Goal: Task Accomplishment & Management: Manage account settings

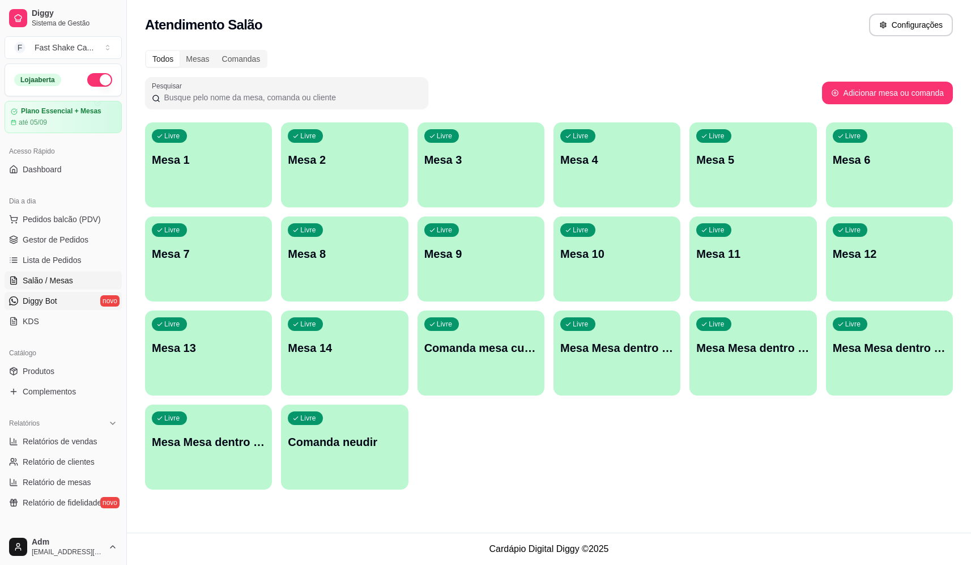
click at [62, 298] on link "Diggy Bot novo" at bounding box center [63, 301] width 117 height 18
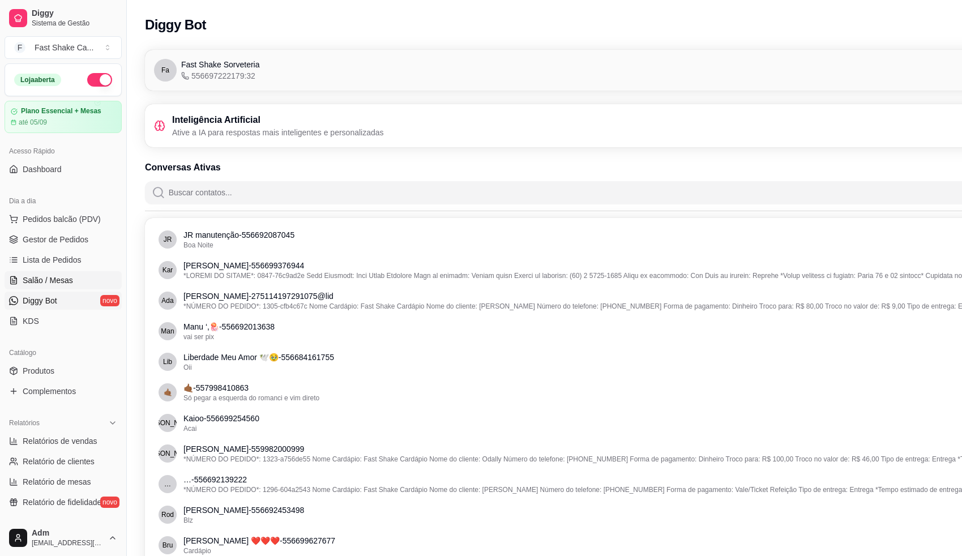
click at [71, 283] on span "Salão / Mesas" at bounding box center [48, 280] width 50 height 11
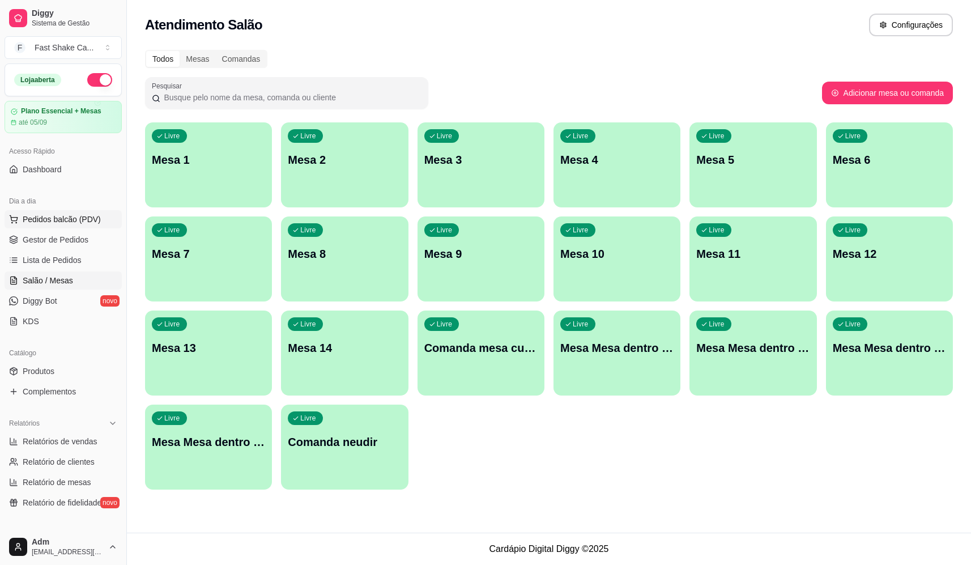
click at [75, 220] on span "Pedidos balcão (PDV)" at bounding box center [62, 218] width 78 height 11
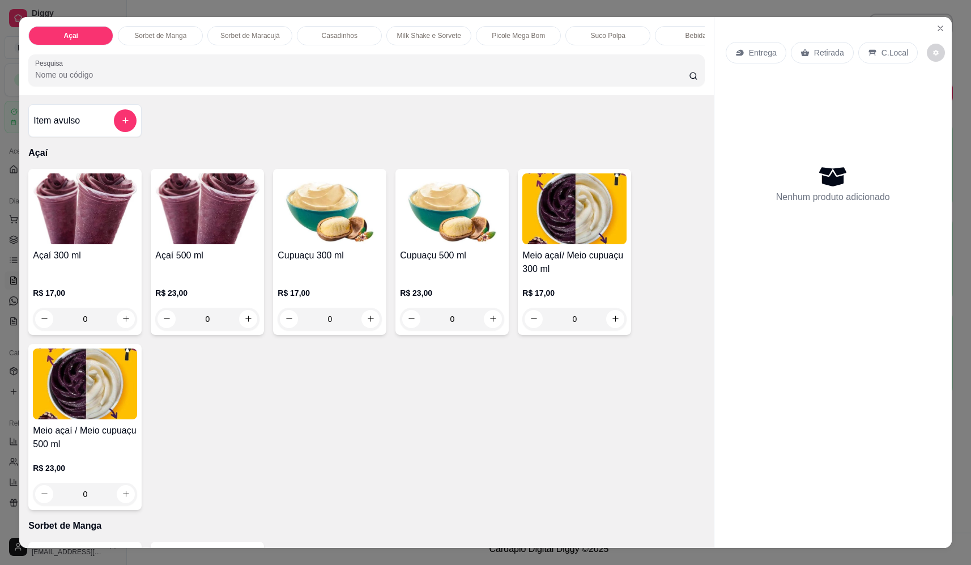
click at [247, 324] on div "0" at bounding box center [207, 318] width 104 height 23
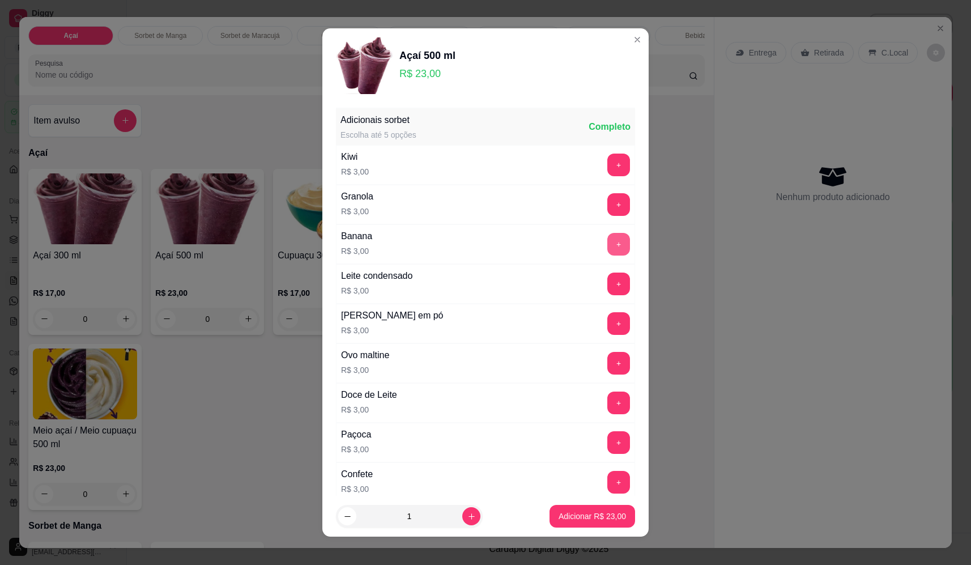
click at [607, 240] on button "+" at bounding box center [618, 244] width 23 height 23
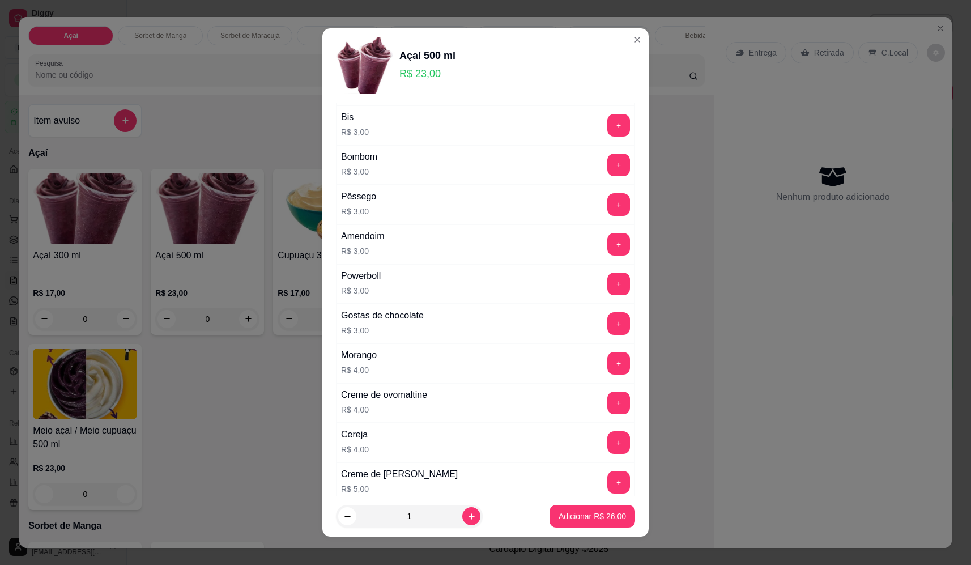
scroll to position [453, 0]
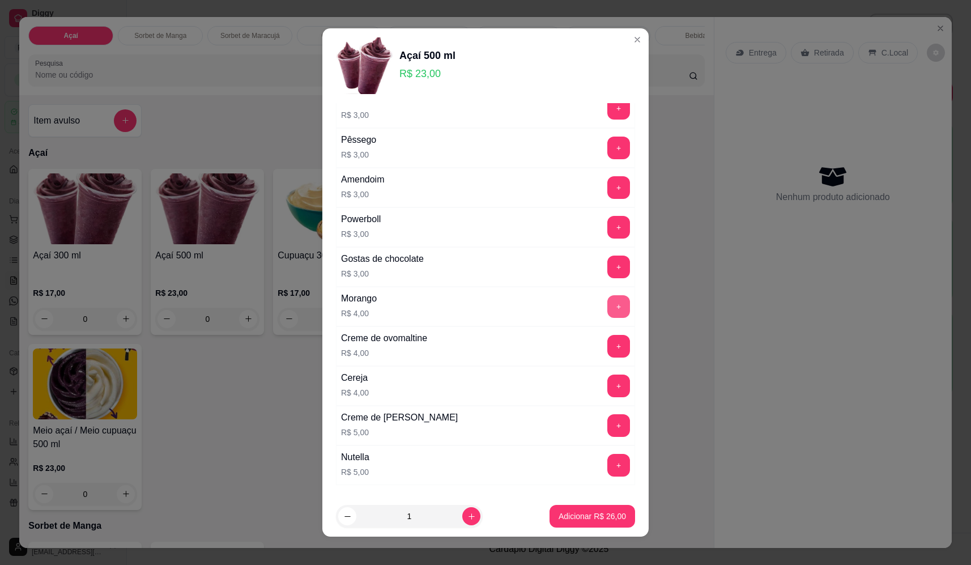
click at [607, 304] on button "+" at bounding box center [618, 306] width 23 height 23
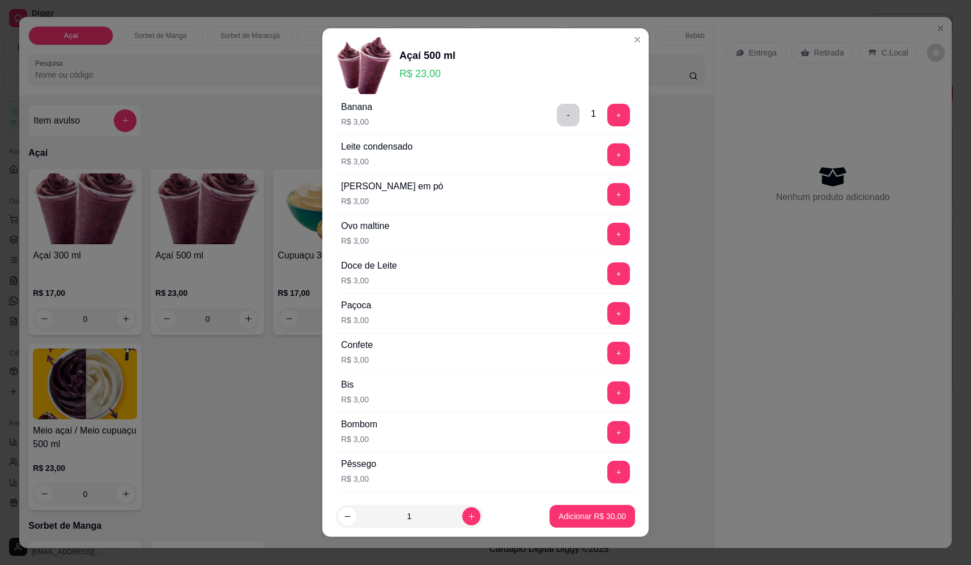
scroll to position [113, 0]
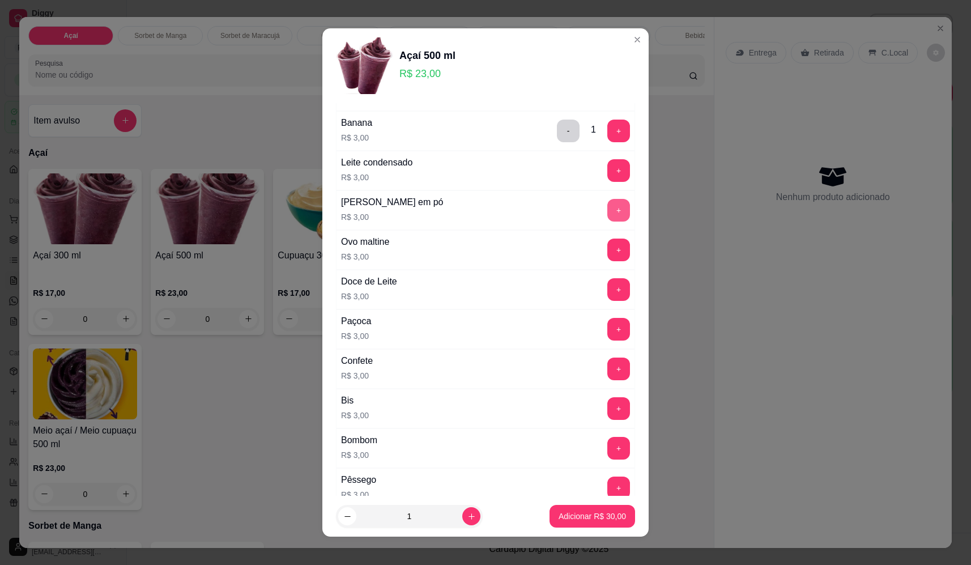
click at [607, 215] on button "+" at bounding box center [618, 210] width 23 height 23
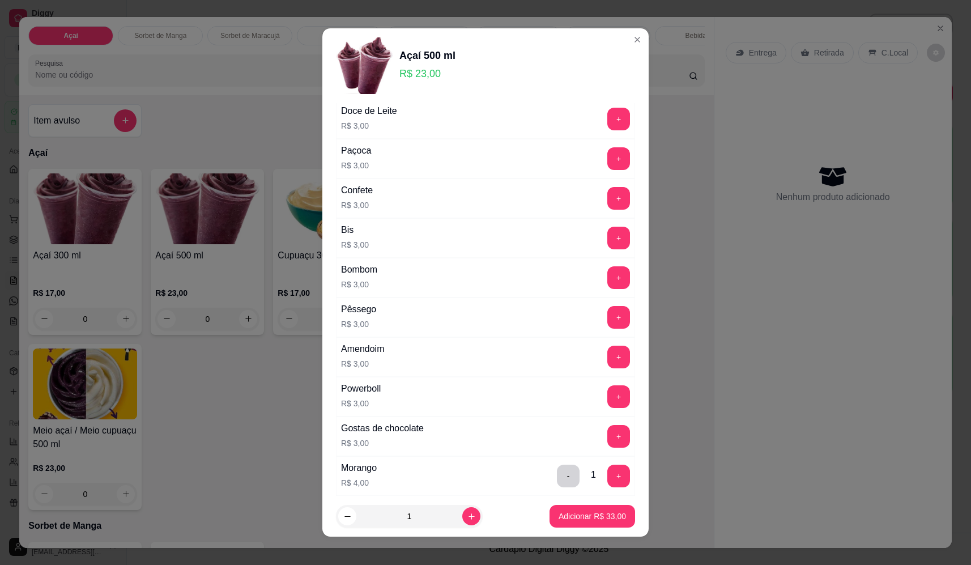
scroll to position [283, 0]
click at [607, 157] on button "+" at bounding box center [618, 159] width 23 height 23
click at [600, 519] on p "Adicionar R$ 36,00" at bounding box center [591, 515] width 67 height 11
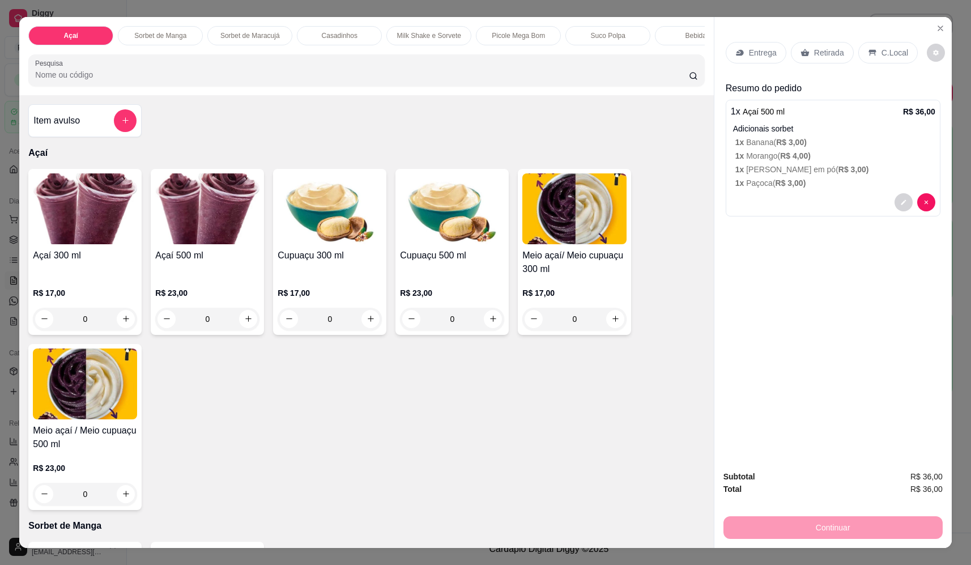
click at [890, 57] on p "C.Local" at bounding box center [894, 52] width 27 height 11
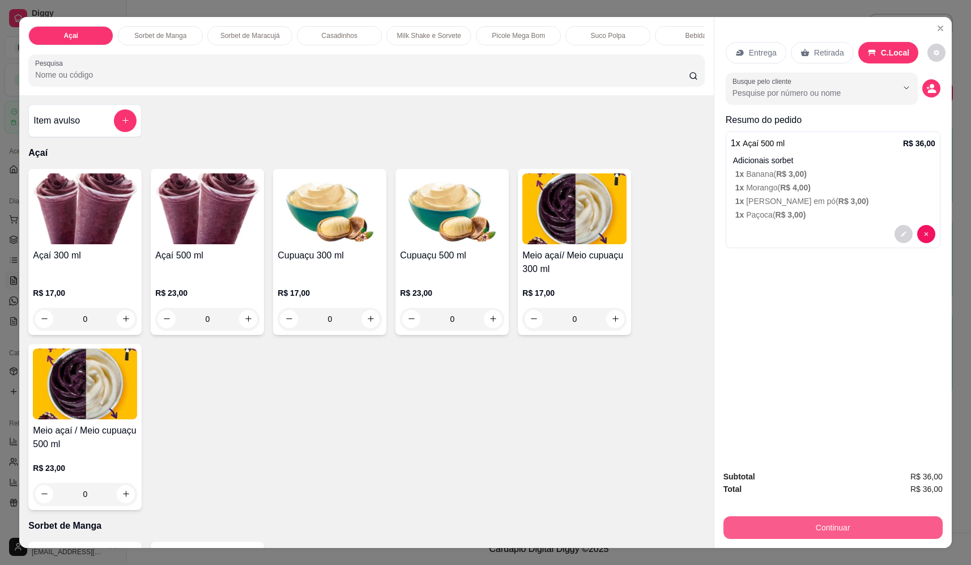
click at [850, 529] on button "Continuar" at bounding box center [832, 527] width 219 height 23
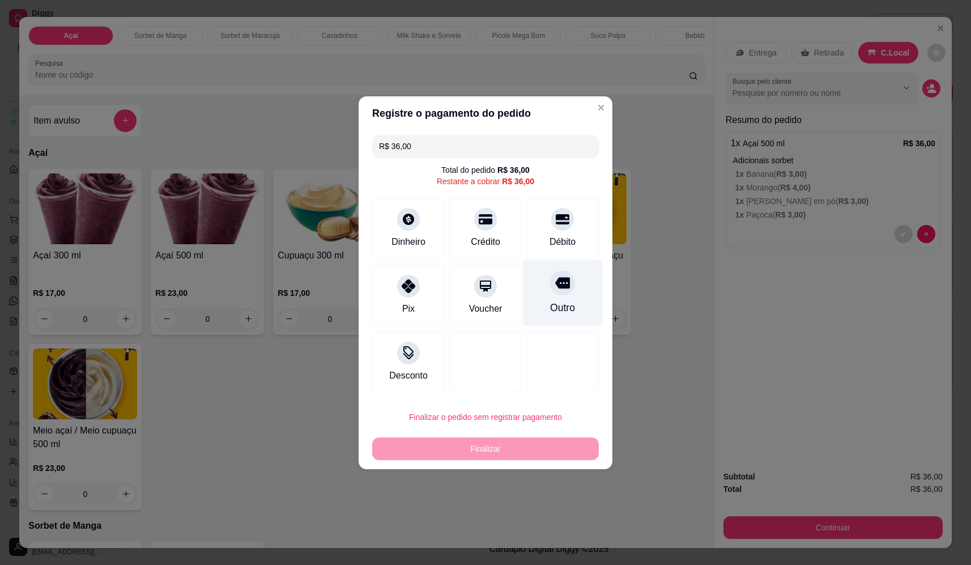
click at [562, 302] on div "Outro" at bounding box center [562, 307] width 25 height 15
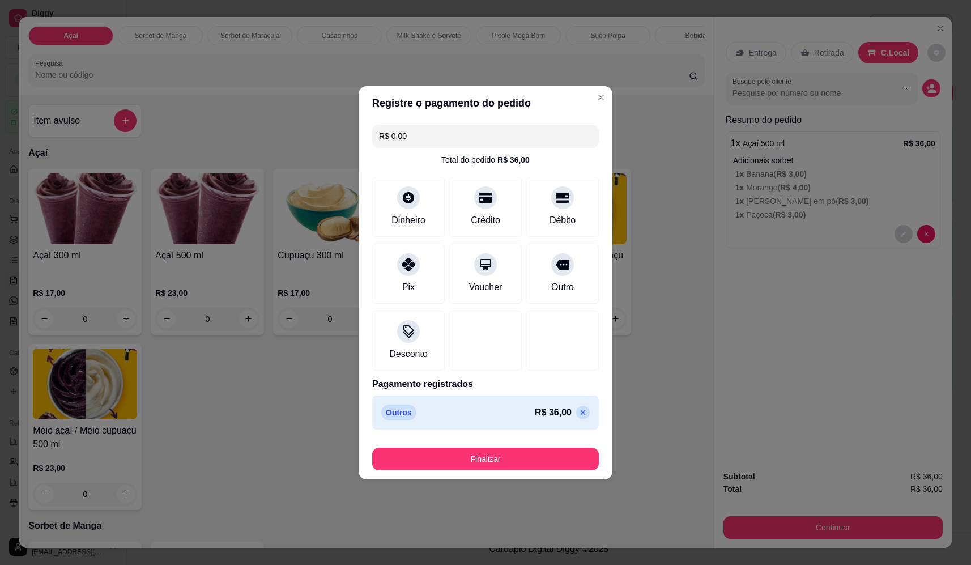
drag, startPoint x: 555, startPoint y: 446, endPoint x: 552, endPoint y: 454, distance: 8.4
click at [553, 451] on div "Finalizar" at bounding box center [485, 456] width 227 height 27
click at [552, 454] on button "Finalizar" at bounding box center [485, 458] width 227 height 23
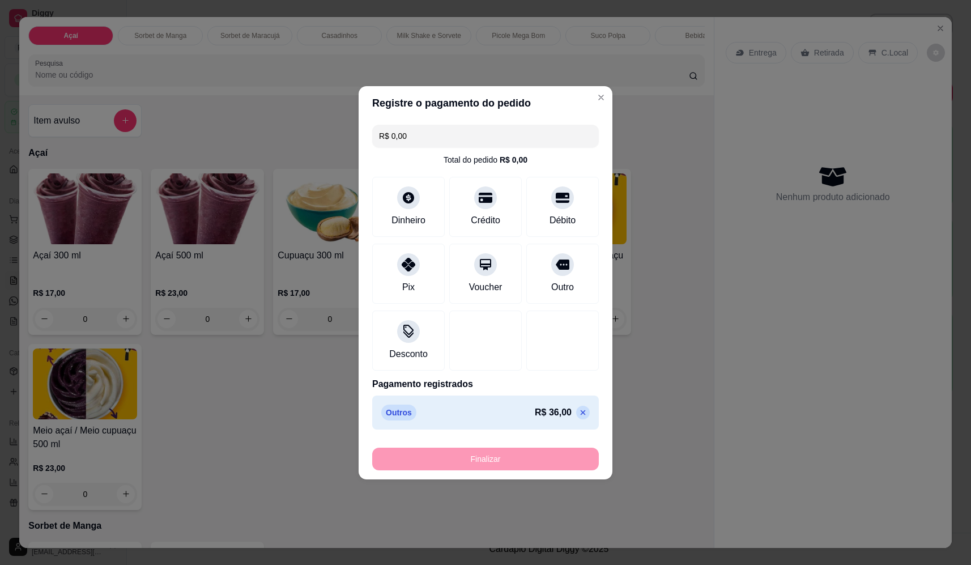
type input "-R$ 36,00"
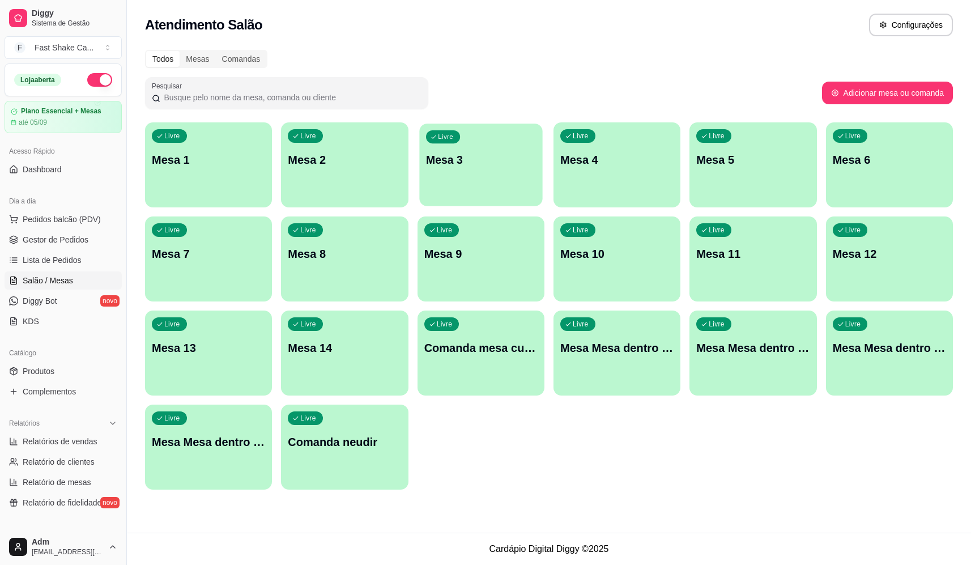
click at [491, 156] on p "Mesa 3" at bounding box center [481, 159] width 110 height 15
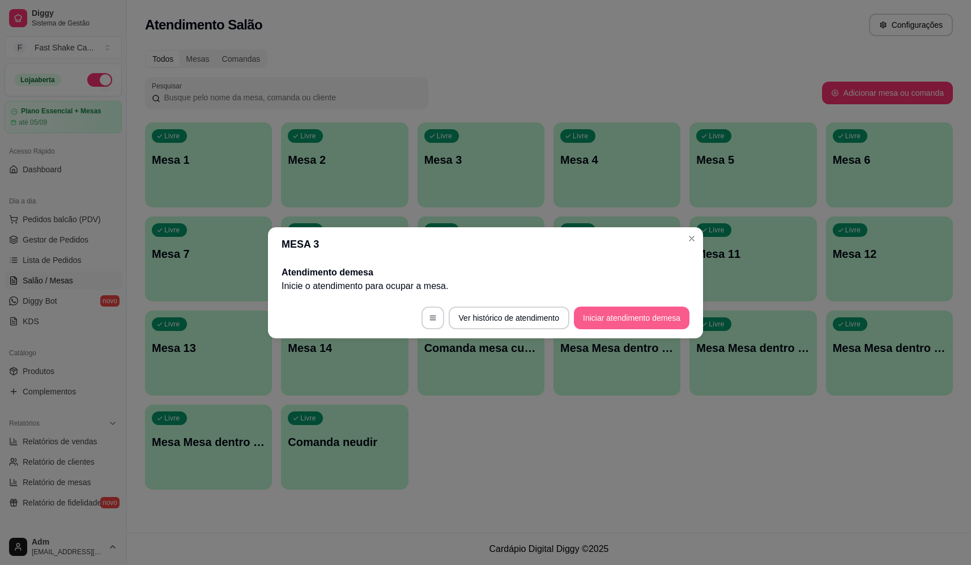
click at [634, 307] on button "Iniciar atendimento de mesa" at bounding box center [632, 317] width 116 height 23
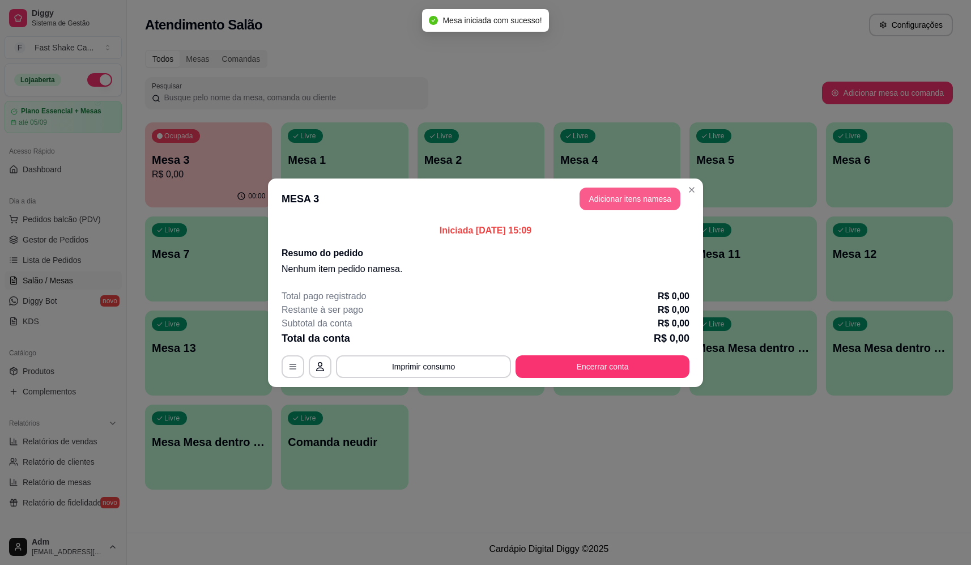
click at [629, 195] on button "Adicionar itens na mesa" at bounding box center [629, 198] width 101 height 23
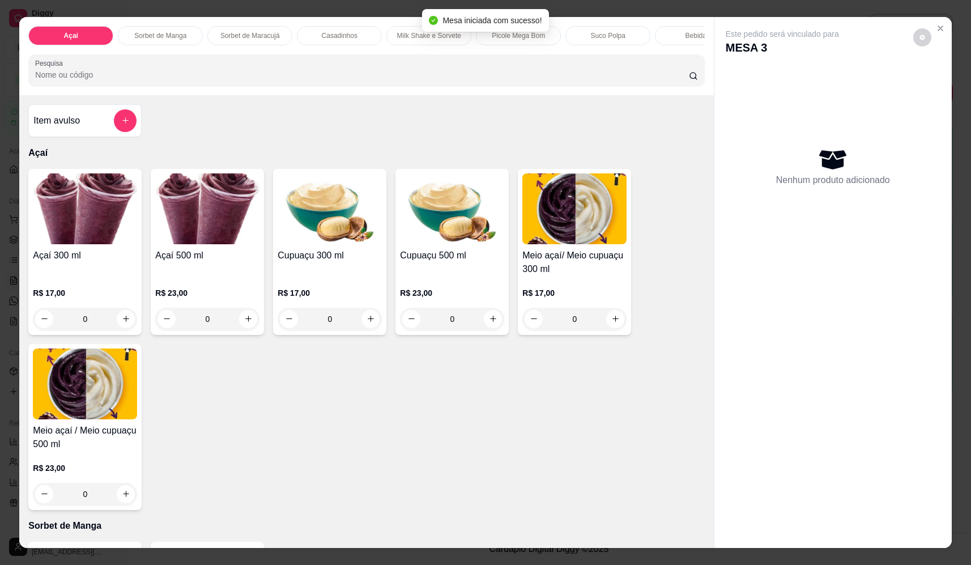
click at [379, 80] on input "Pesquisa" at bounding box center [361, 74] width 653 height 11
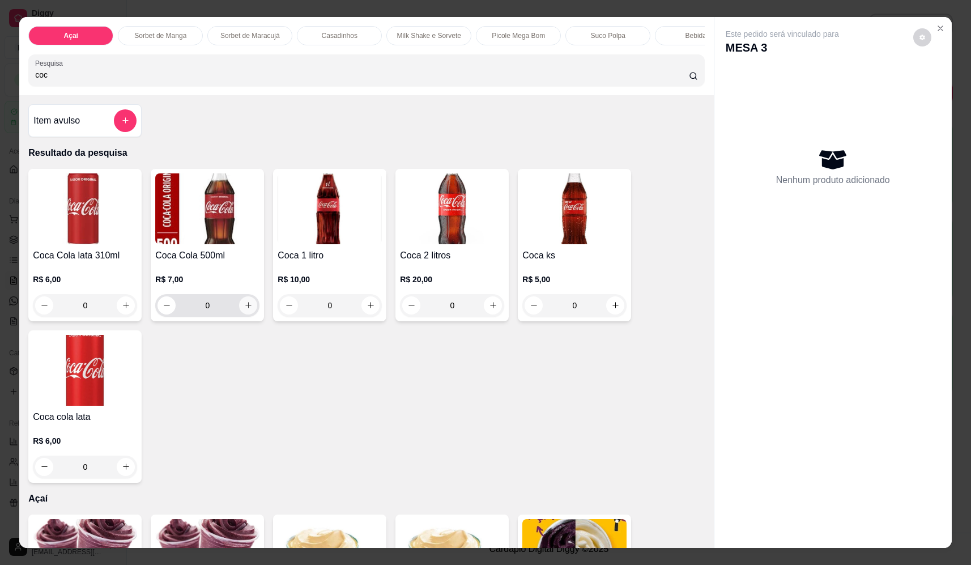
type input "coc"
click at [247, 309] on icon "increase-product-quantity" at bounding box center [248, 305] width 8 height 8
type input "1"
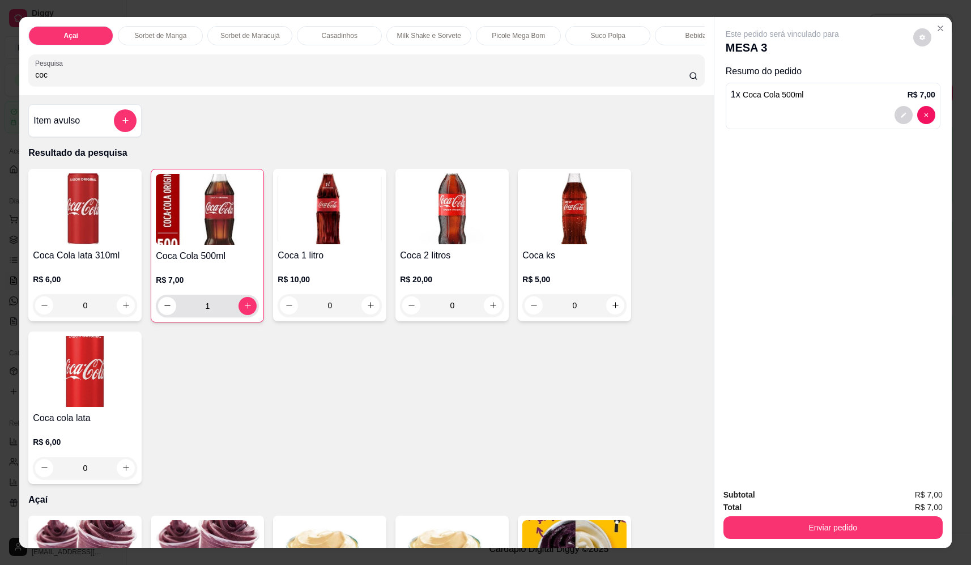
click at [180, 315] on input "1" at bounding box center [207, 305] width 62 height 23
click at [158, 315] on button "decrease-product-quantity" at bounding box center [167, 306] width 18 height 18
type input "0"
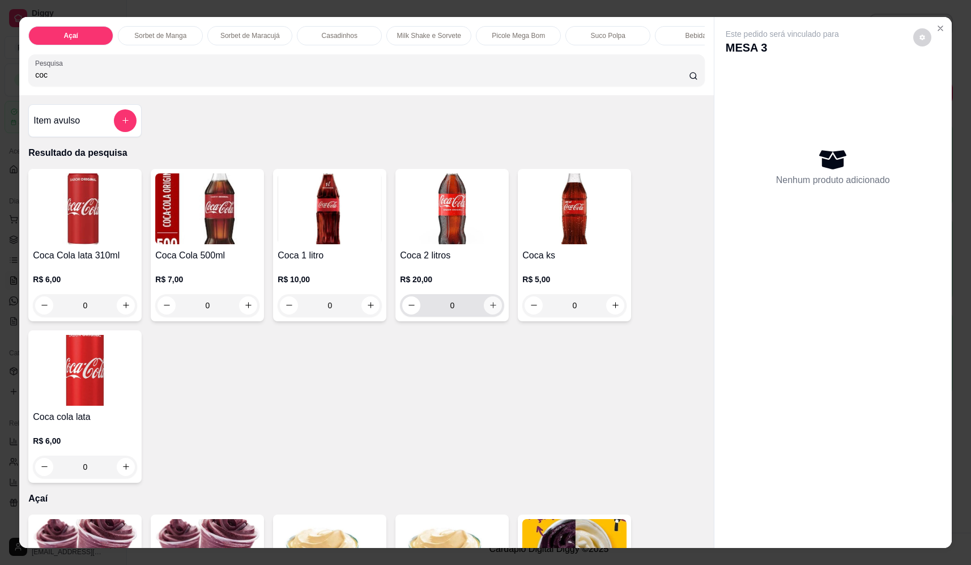
click at [494, 314] on button "increase-product-quantity" at bounding box center [493, 305] width 18 height 18
type input "1"
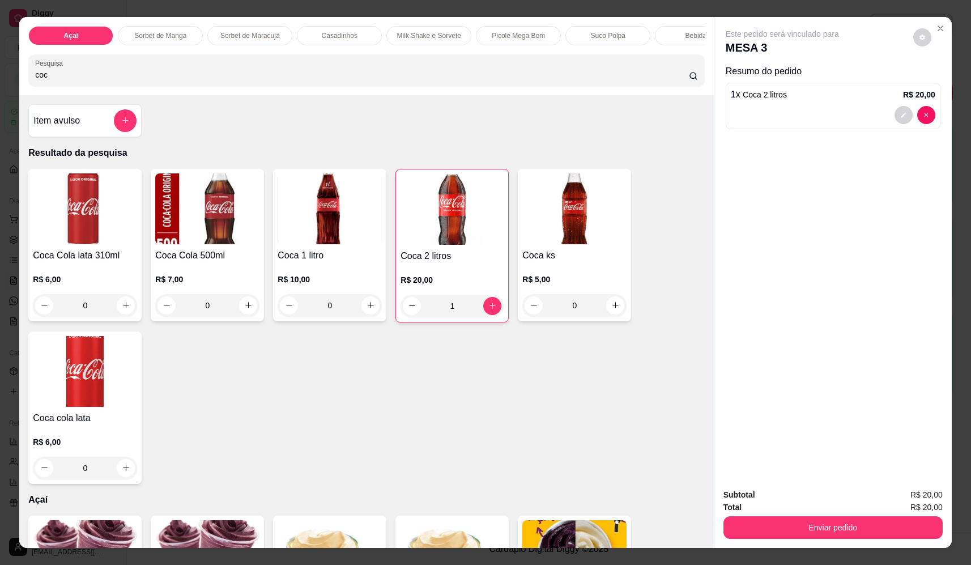
drag, startPoint x: 75, startPoint y: 80, endPoint x: -36, endPoint y: 83, distance: 110.5
click at [0, 83] on html "Diggy Sistema de Gestão F Fast Shake Ca ... Loja aberta Plano Essencial + Mesas…" at bounding box center [485, 282] width 971 height 565
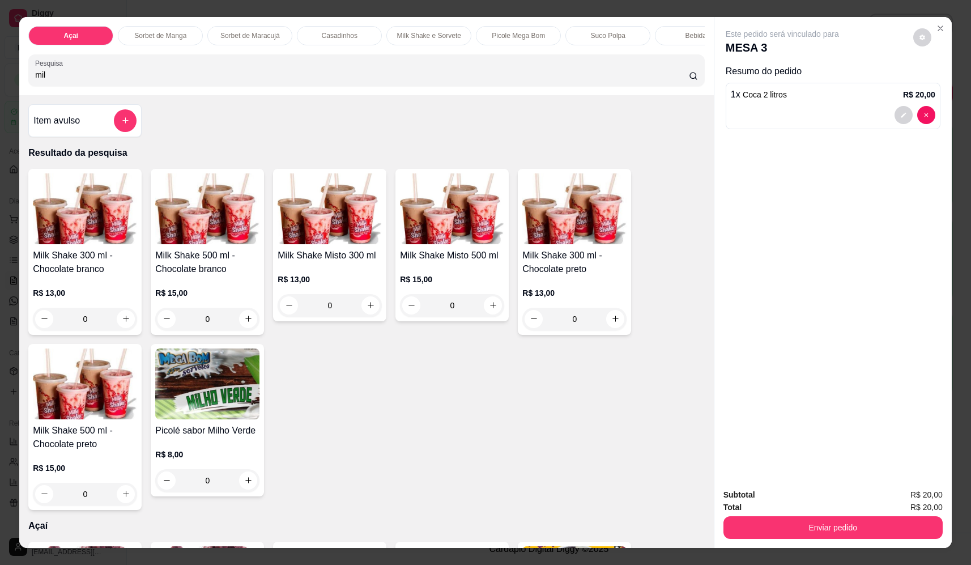
type input "mil"
click at [367, 317] on div "0" at bounding box center [329, 305] width 104 height 23
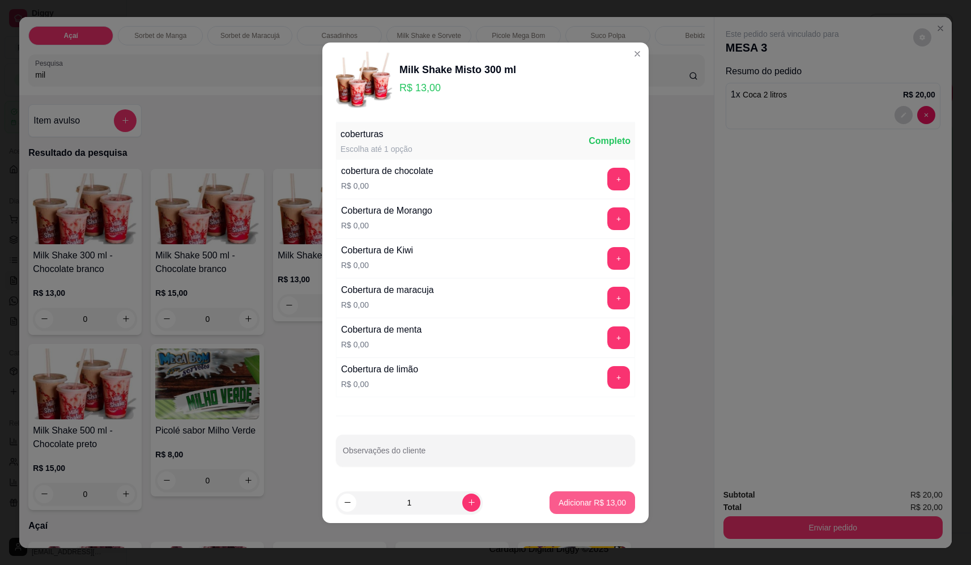
click at [613, 495] on button "Adicionar R$ 13,00" at bounding box center [592, 502] width 86 height 23
type input "1"
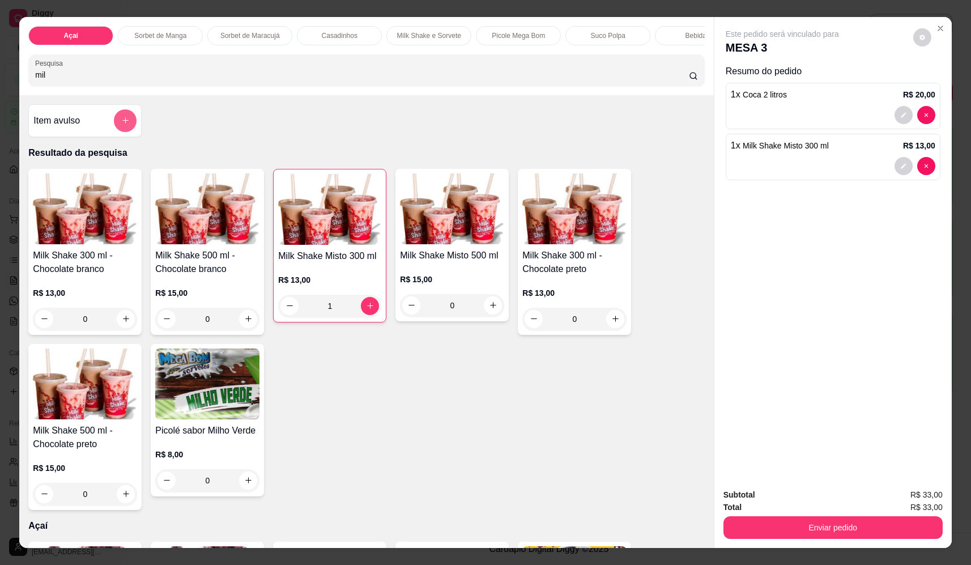
click at [123, 132] on button "add-separate-item" at bounding box center [125, 120] width 23 height 23
click at [515, 237] on div at bounding box center [485, 238] width 213 height 23
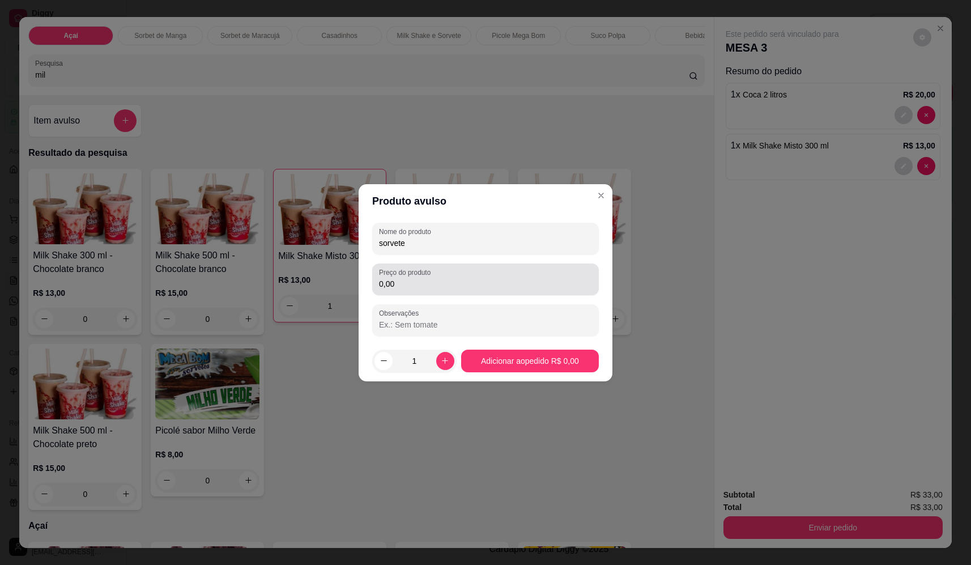
type input "sorvete"
click at [471, 275] on div "0,00" at bounding box center [485, 279] width 213 height 23
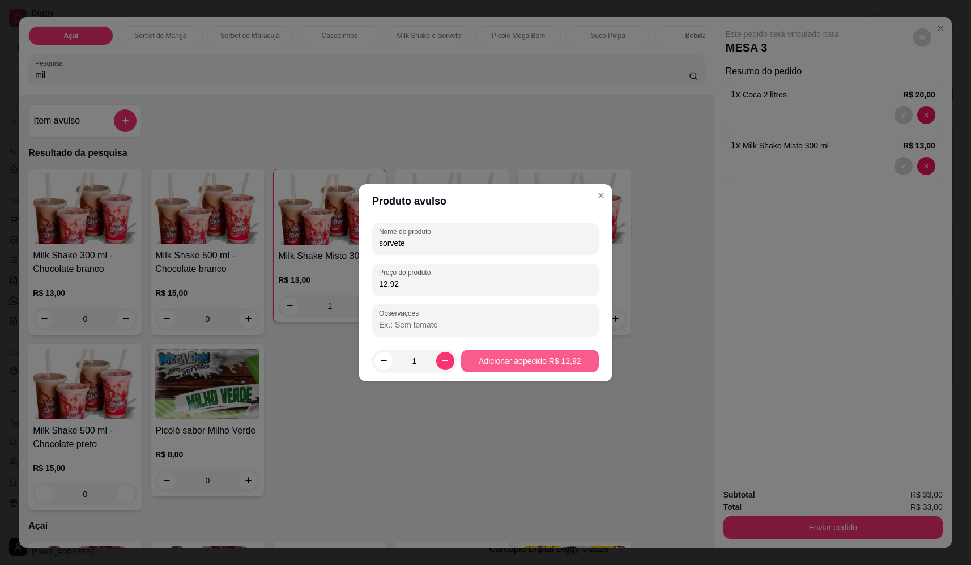
type input "12,92"
click at [531, 372] on footer "1 Adicionar ao pedido R$ 12,92" at bounding box center [485, 360] width 254 height 41
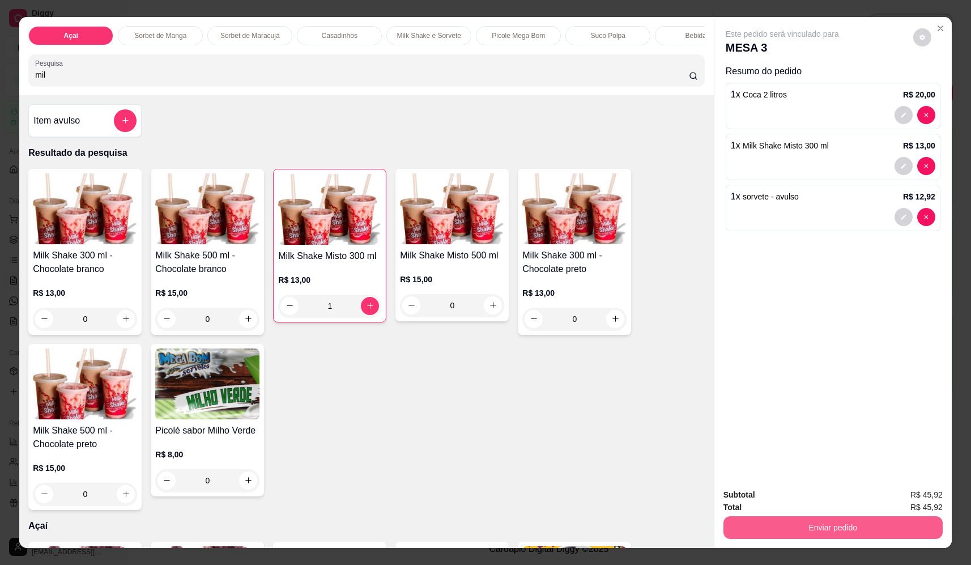
click at [834, 527] on button "Enviar pedido" at bounding box center [832, 527] width 219 height 23
click at [798, 493] on button "Não registrar e enviar pedido" at bounding box center [795, 500] width 118 height 22
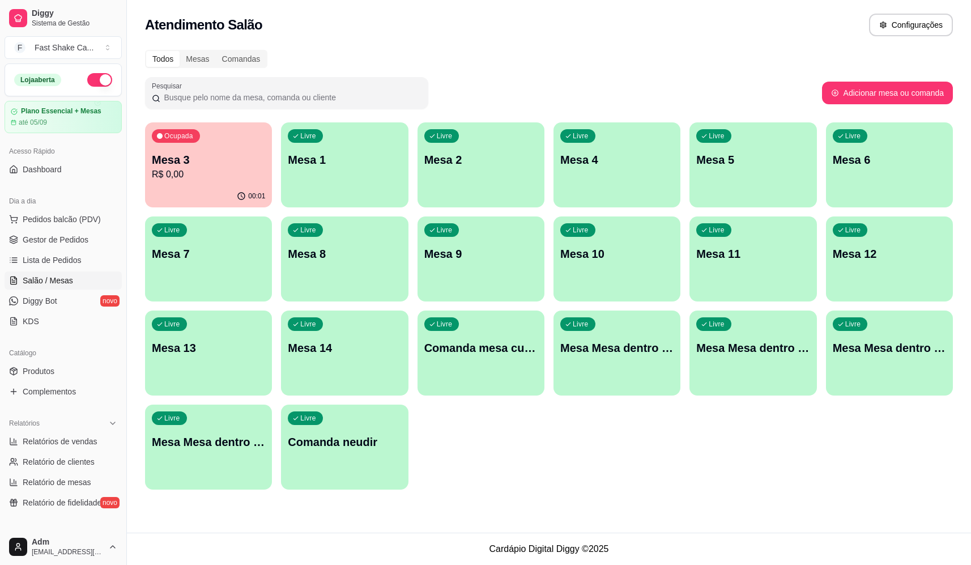
click at [455, 168] on div "Livre Mesa 2" at bounding box center [480, 157] width 127 height 71
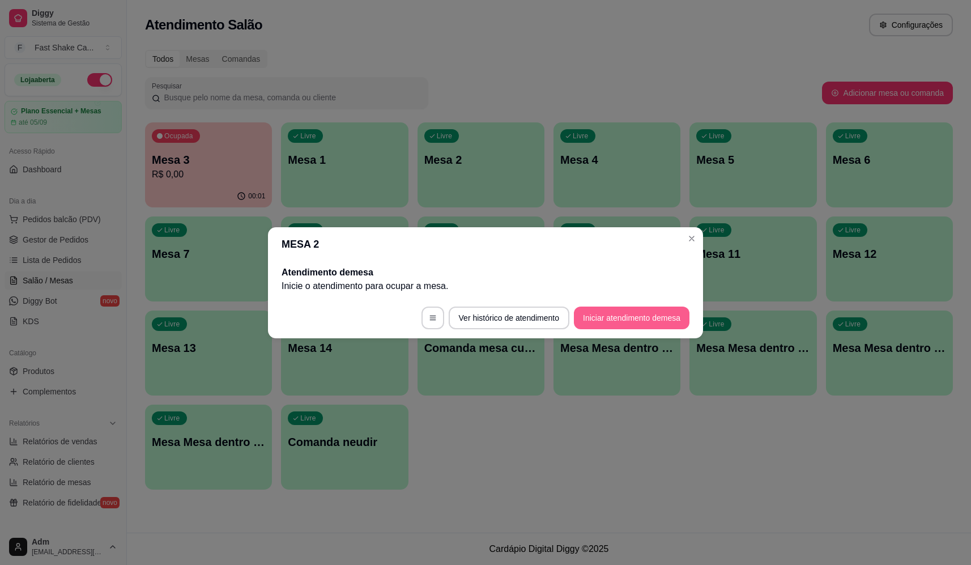
click at [612, 319] on button "Iniciar atendimento de mesa" at bounding box center [632, 317] width 116 height 23
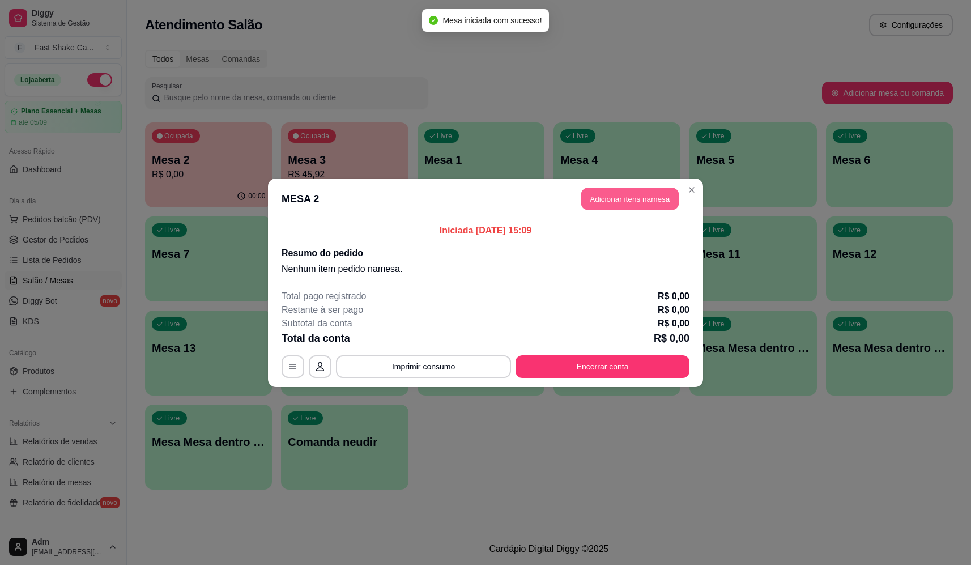
click at [603, 206] on button "Adicionar itens na mesa" at bounding box center [629, 198] width 97 height 22
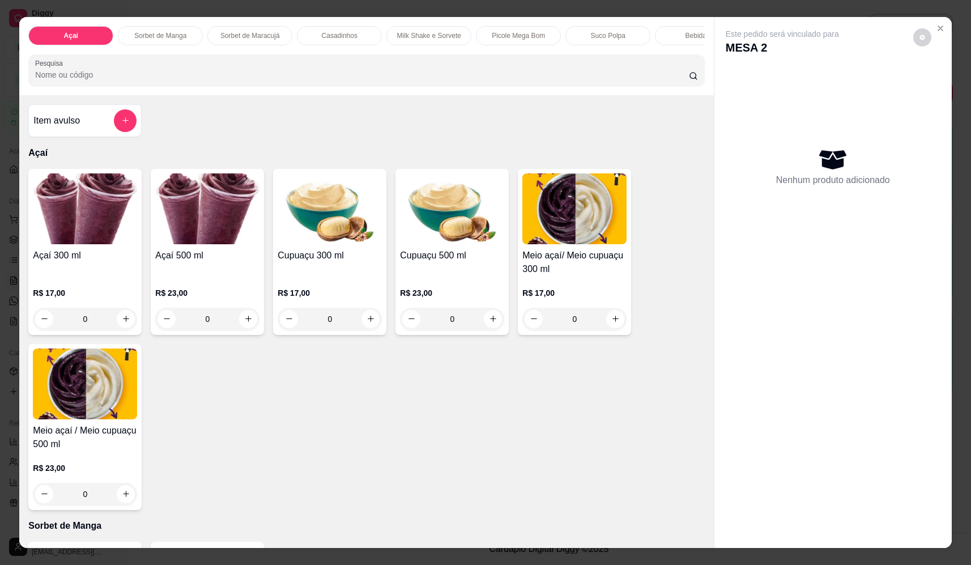
click at [123, 328] on div "0" at bounding box center [85, 318] width 104 height 23
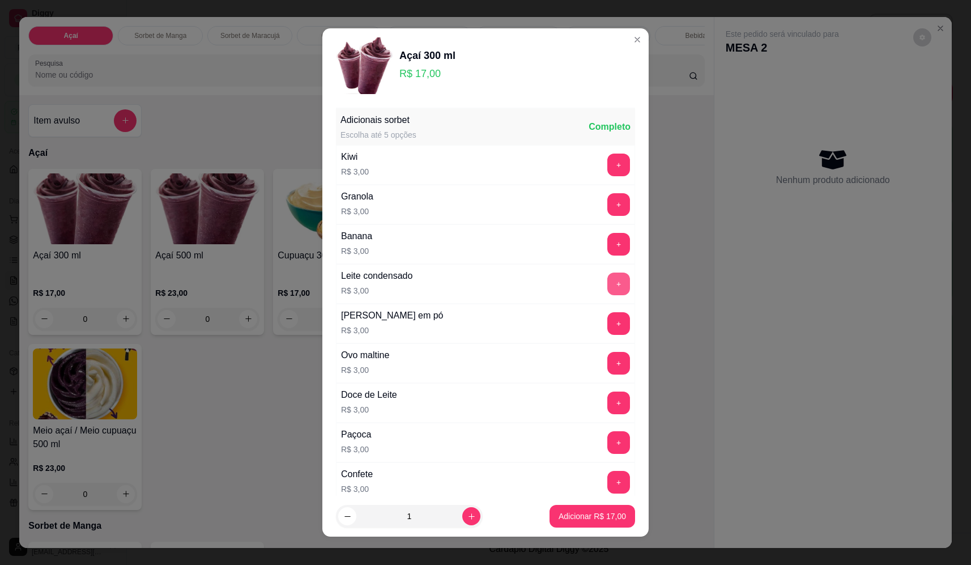
click at [607, 285] on button "+" at bounding box center [618, 283] width 23 height 23
click at [607, 160] on button "+" at bounding box center [618, 164] width 23 height 23
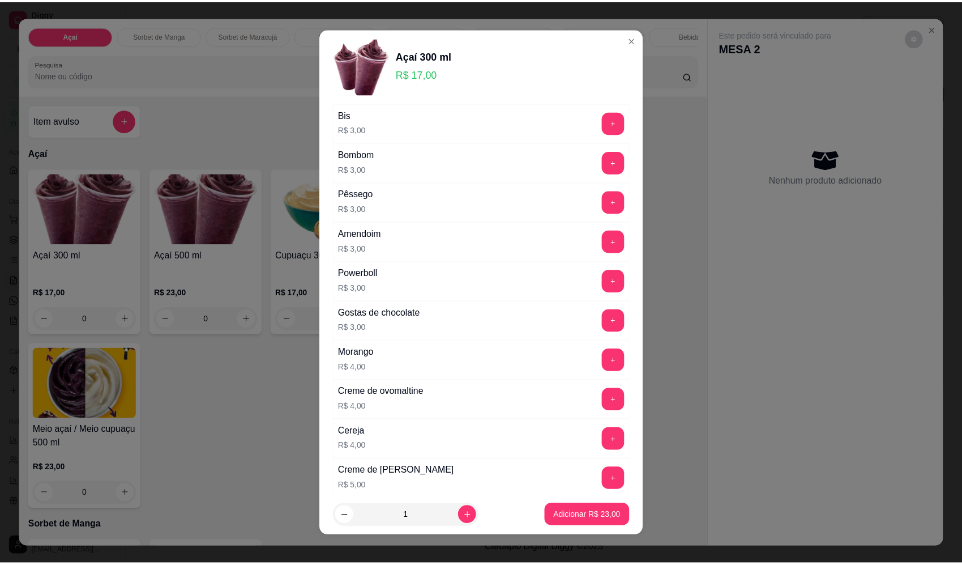
scroll to position [414, 0]
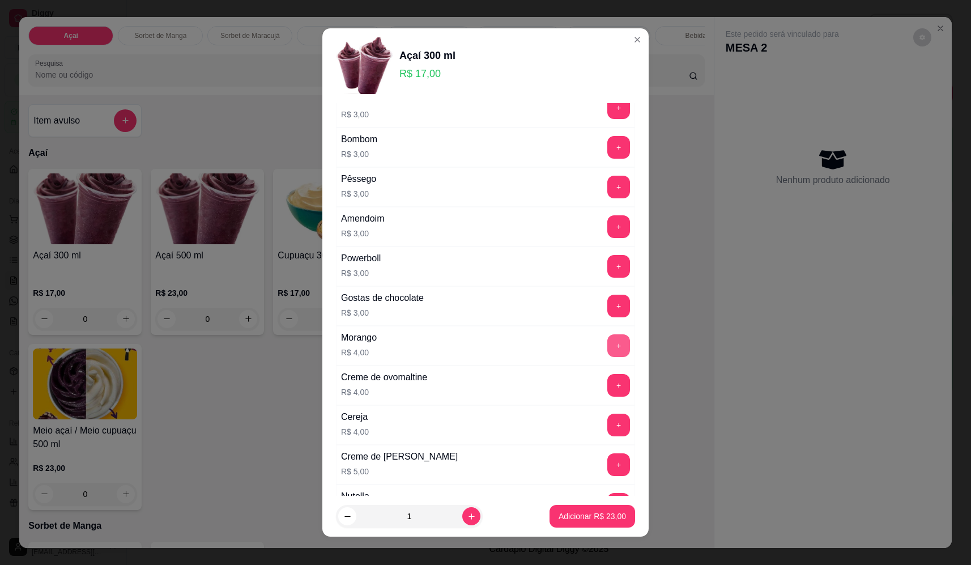
click at [607, 341] on button "+" at bounding box center [618, 345] width 23 height 23
click at [610, 511] on p "Adicionar R$ 27,00" at bounding box center [591, 515] width 67 height 11
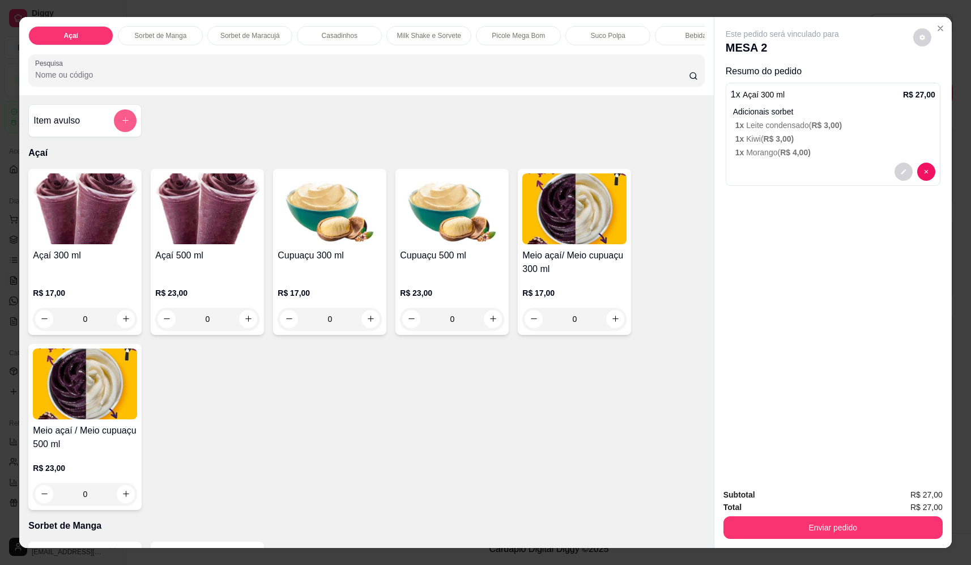
click at [128, 128] on button "add-separate-item" at bounding box center [125, 120] width 23 height 23
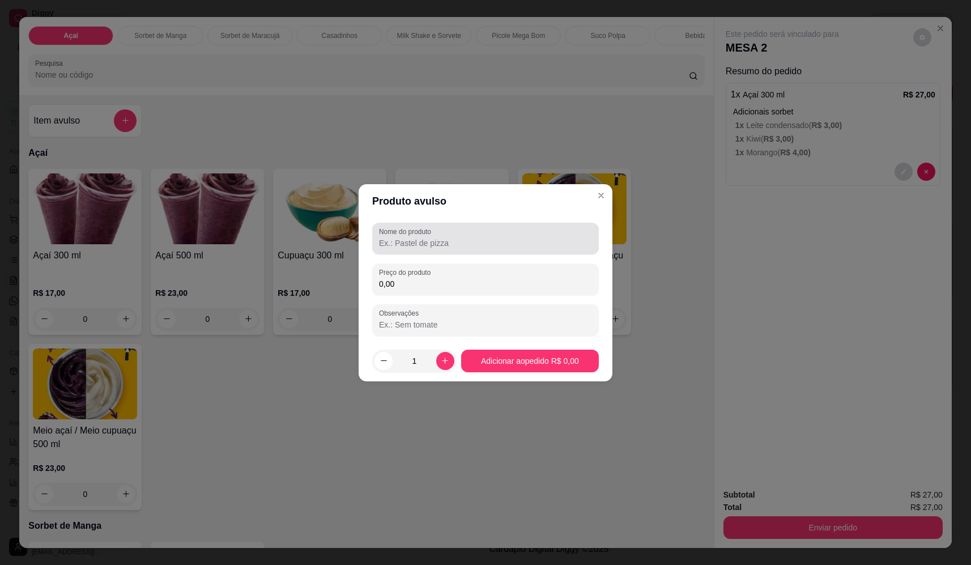
click at [539, 237] on div at bounding box center [485, 238] width 213 height 23
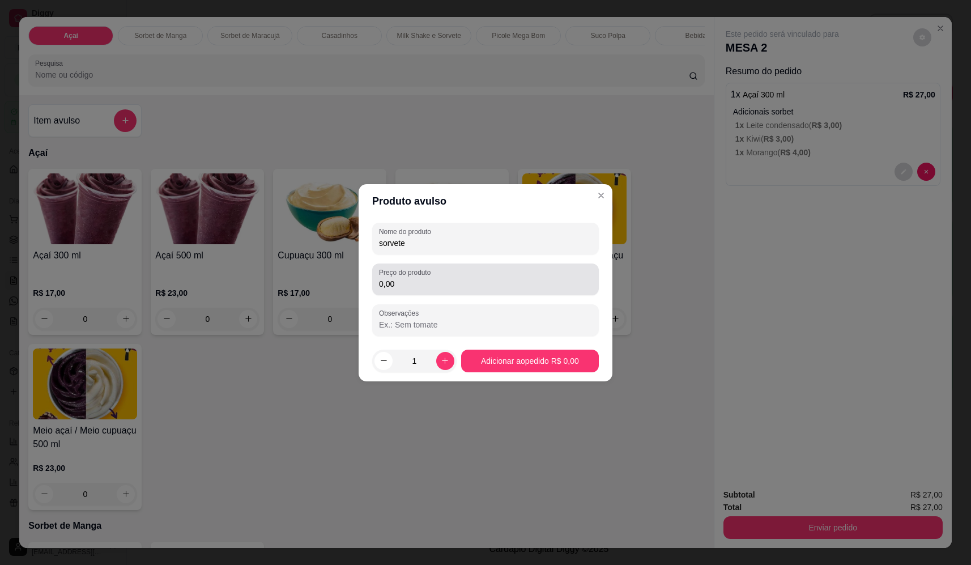
type input "sorvete"
click at [462, 291] on div "Preço do produto 0,00" at bounding box center [485, 279] width 227 height 32
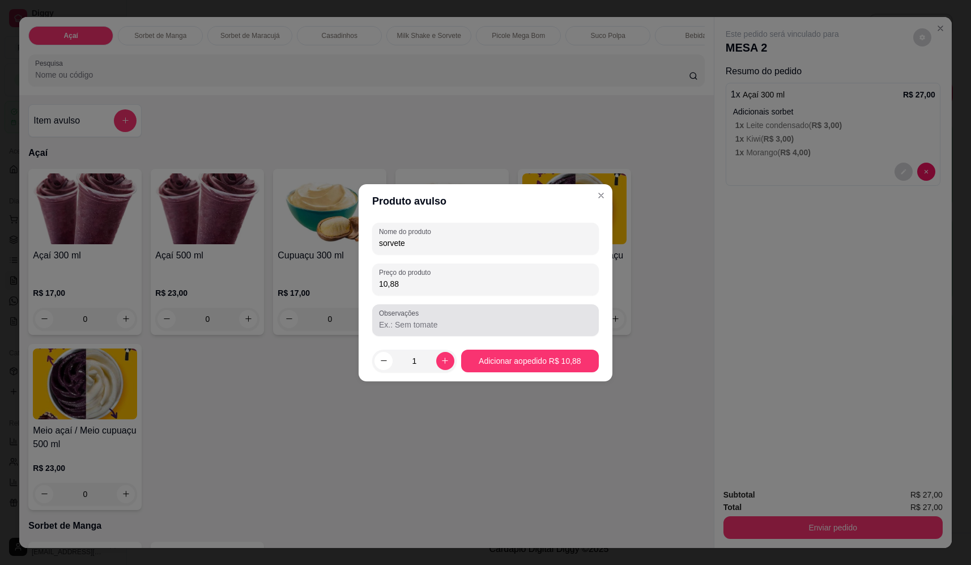
type input "10,88"
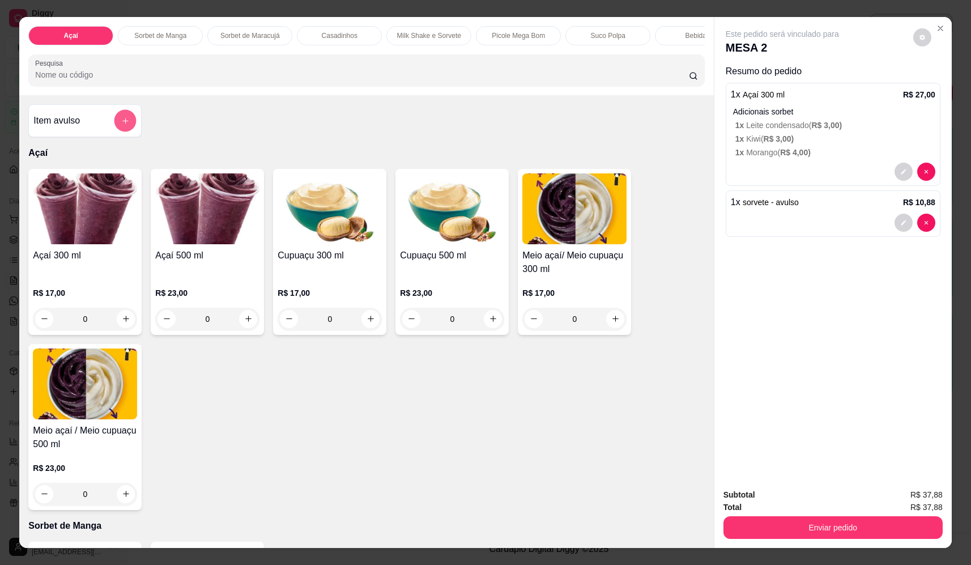
click at [114, 132] on button "add-separate-item" at bounding box center [125, 121] width 22 height 22
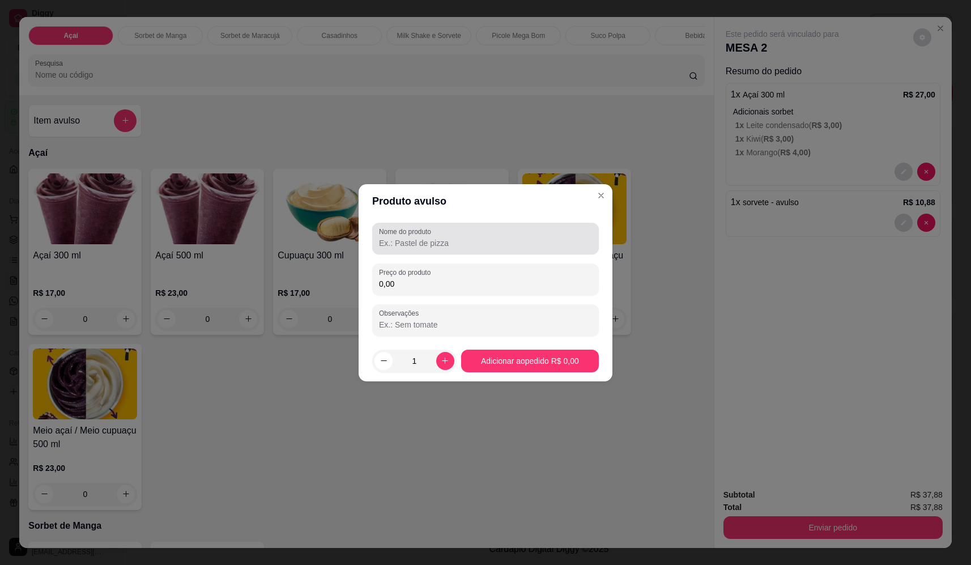
drag, startPoint x: 447, startPoint y: 233, endPoint x: 440, endPoint y: 238, distance: 9.0
click at [447, 234] on div at bounding box center [485, 238] width 213 height 23
type input "sorvete"
click at [459, 284] on input "0,00" at bounding box center [485, 283] width 213 height 11
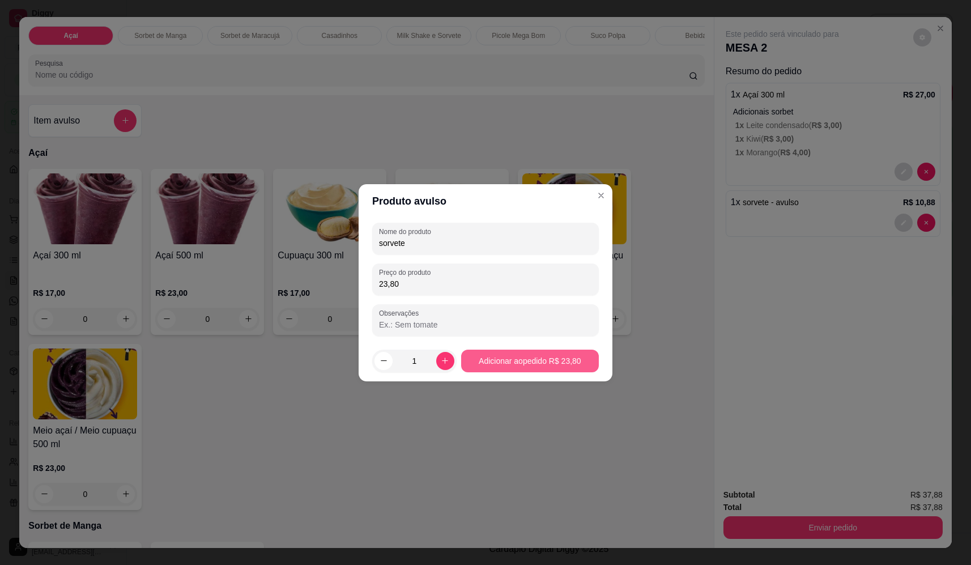
type input "23,80"
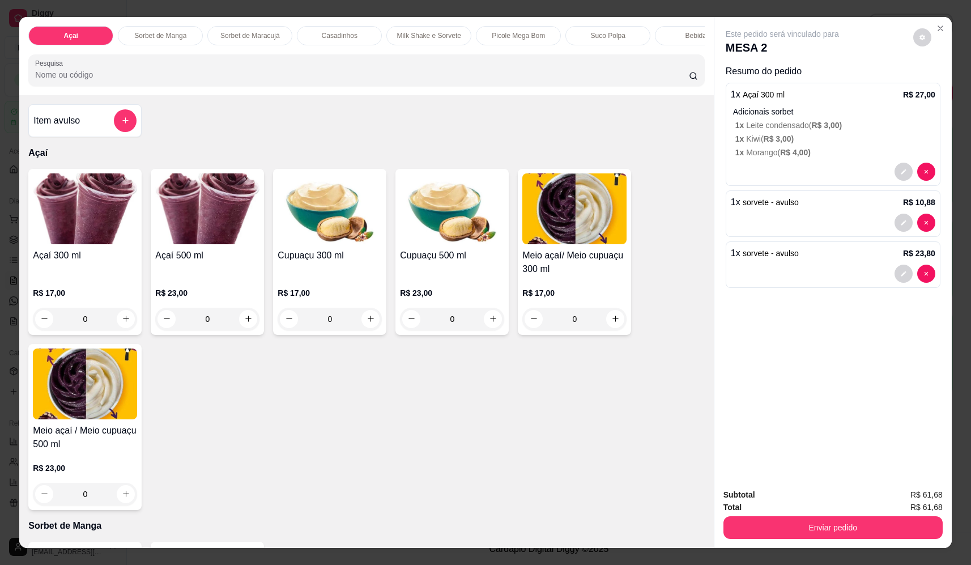
click at [123, 125] on icon "add-separate-item" at bounding box center [125, 120] width 8 height 8
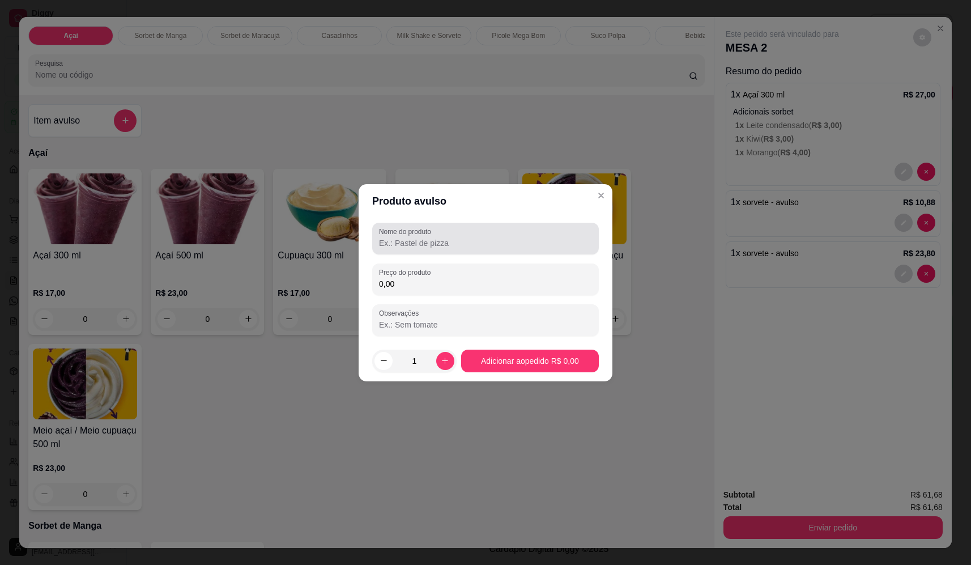
click at [550, 228] on div at bounding box center [485, 238] width 213 height 23
type input "sorvete"
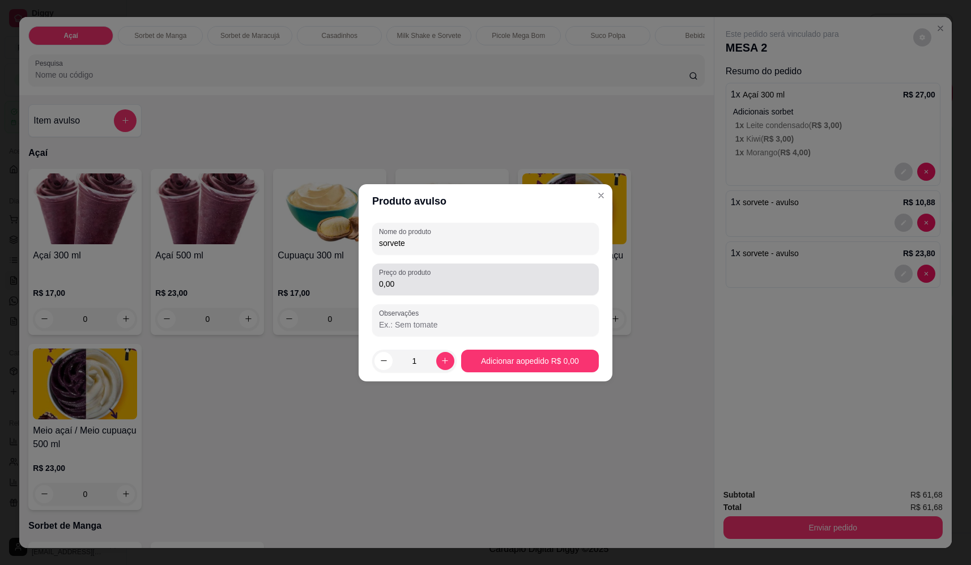
click at [544, 268] on div "0,00" at bounding box center [485, 279] width 213 height 23
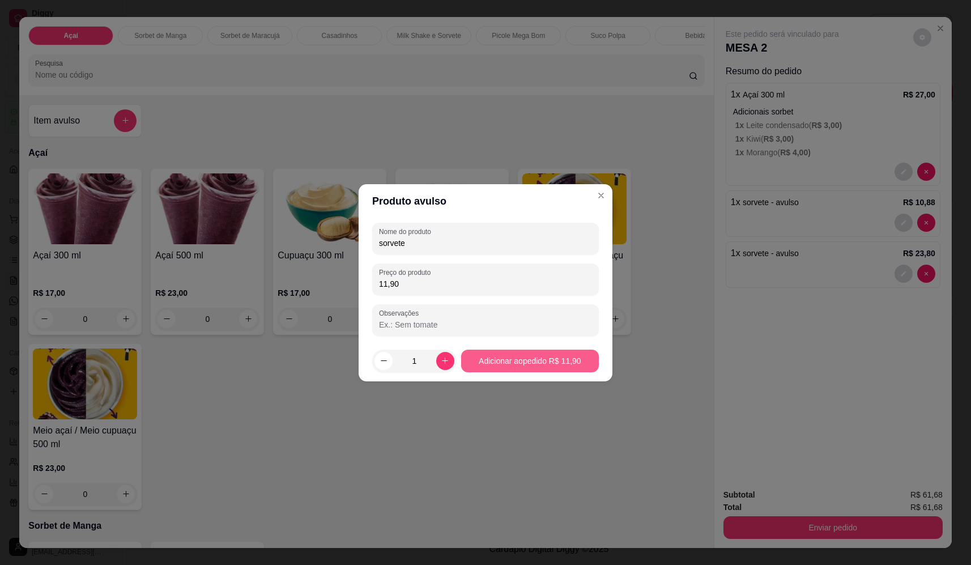
type input "11,90"
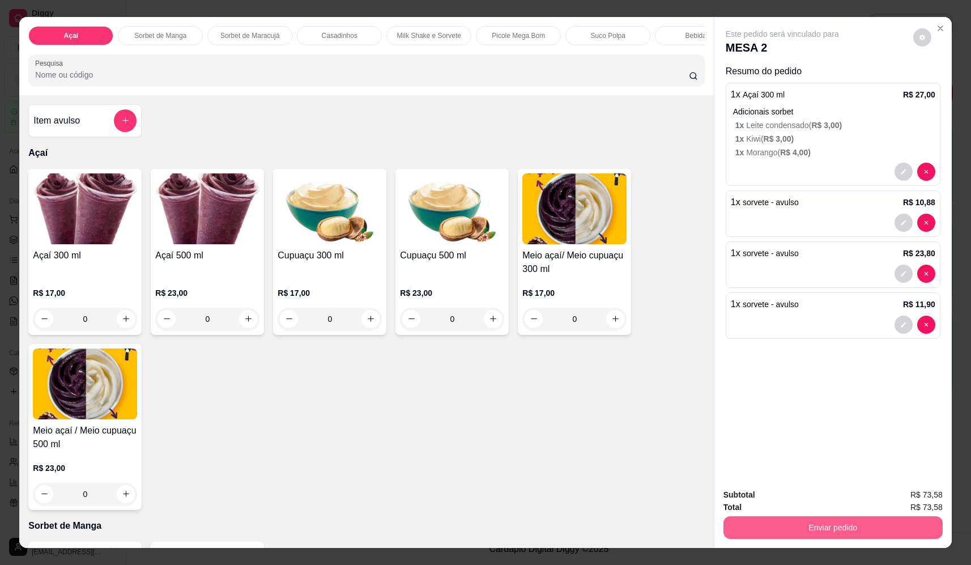
click at [851, 533] on button "Enviar pedido" at bounding box center [832, 527] width 219 height 23
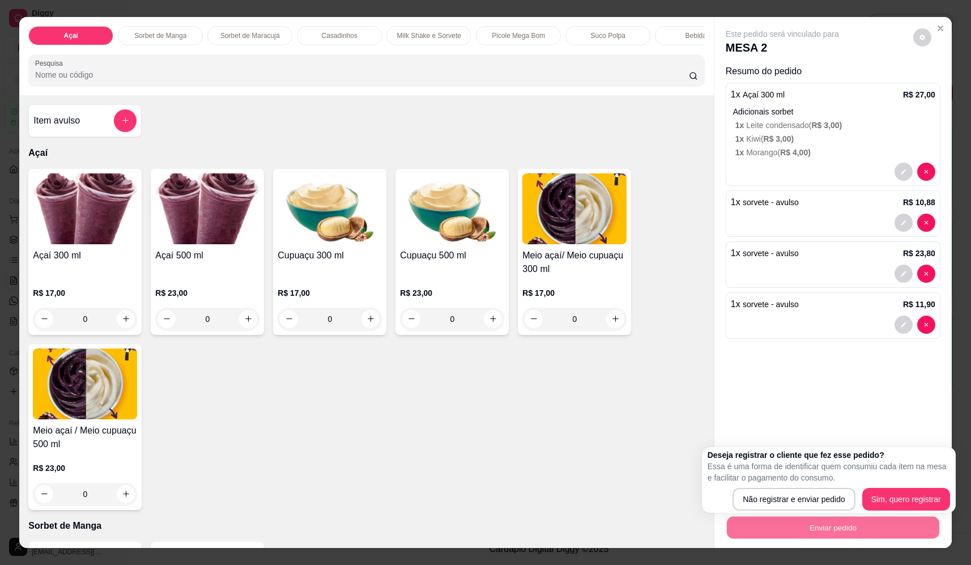
click at [644, 463] on div "Açaí 300 ml R$ 17,00 0 Açaí 500 ml R$ 23,00 0 Cupuaçu 300 ml R$ 17,00 0 Cupuaçu…" at bounding box center [366, 339] width 676 height 341
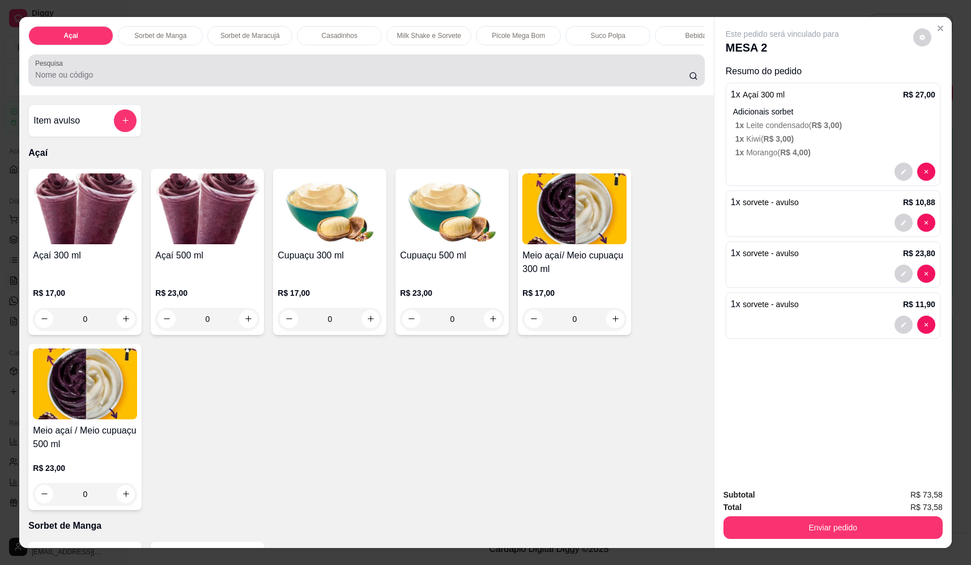
click at [409, 80] on input "Pesquisa" at bounding box center [361, 74] width 653 height 11
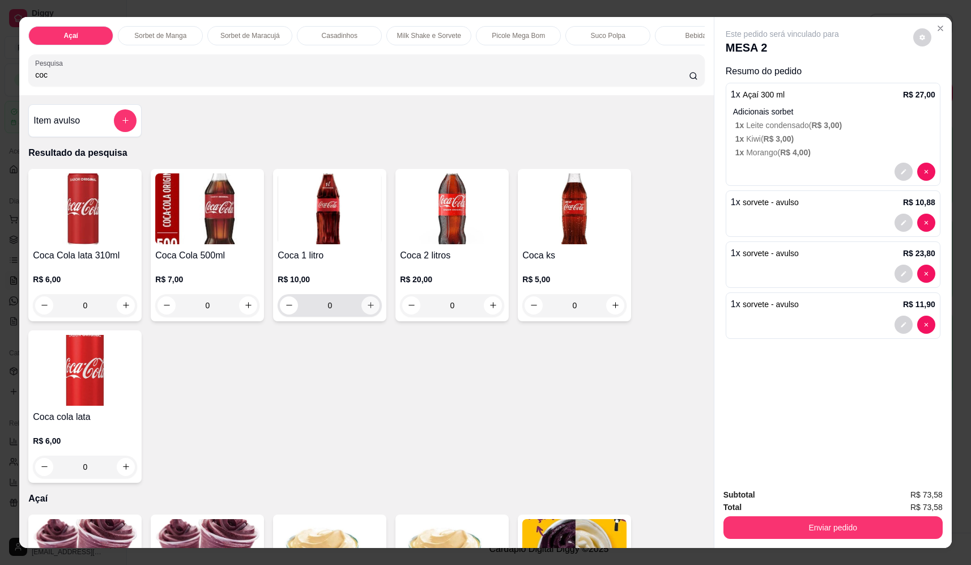
type input "coc"
click at [366, 309] on icon "increase-product-quantity" at bounding box center [370, 305] width 8 height 8
type input "1"
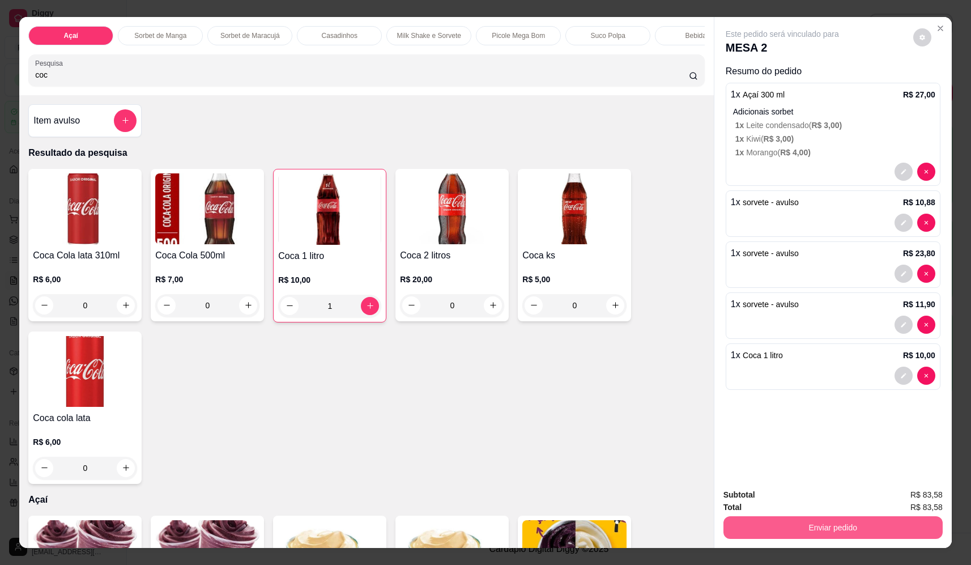
click at [825, 530] on button "Enviar pedido" at bounding box center [832, 527] width 219 height 23
click at [807, 502] on button "Não registrar e enviar pedido" at bounding box center [795, 500] width 118 height 22
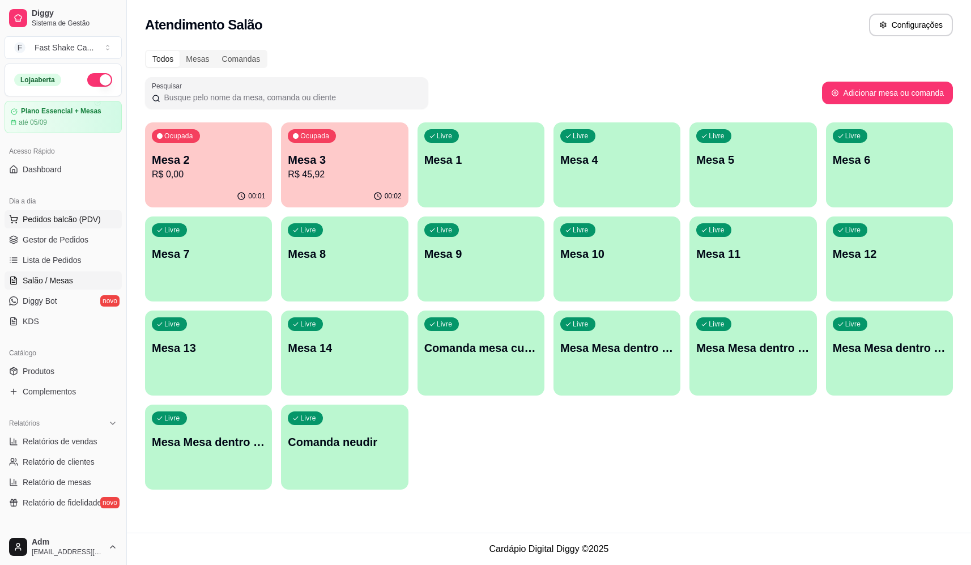
click at [65, 220] on span "Pedidos balcão (PDV)" at bounding box center [62, 218] width 78 height 11
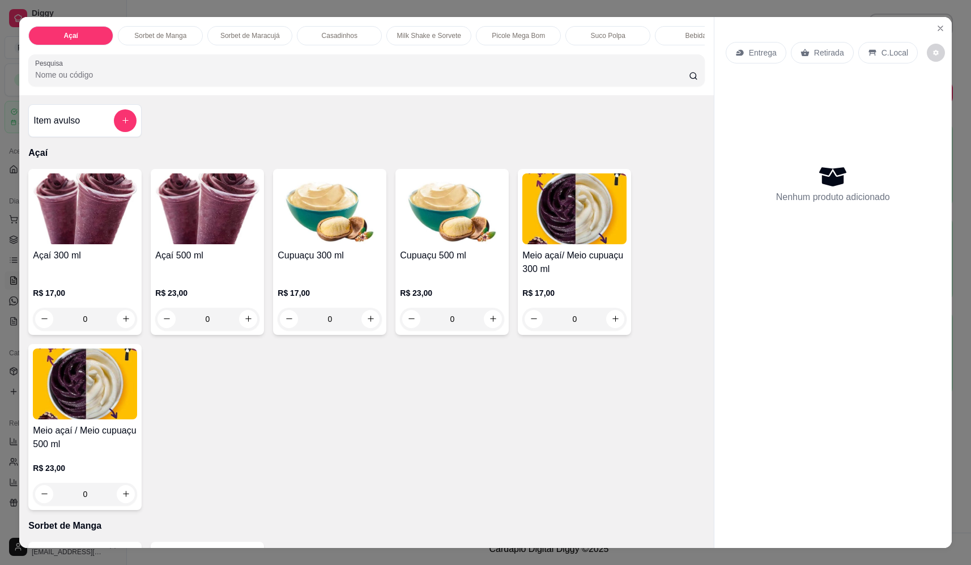
click at [363, 329] on div "0" at bounding box center [329, 318] width 104 height 23
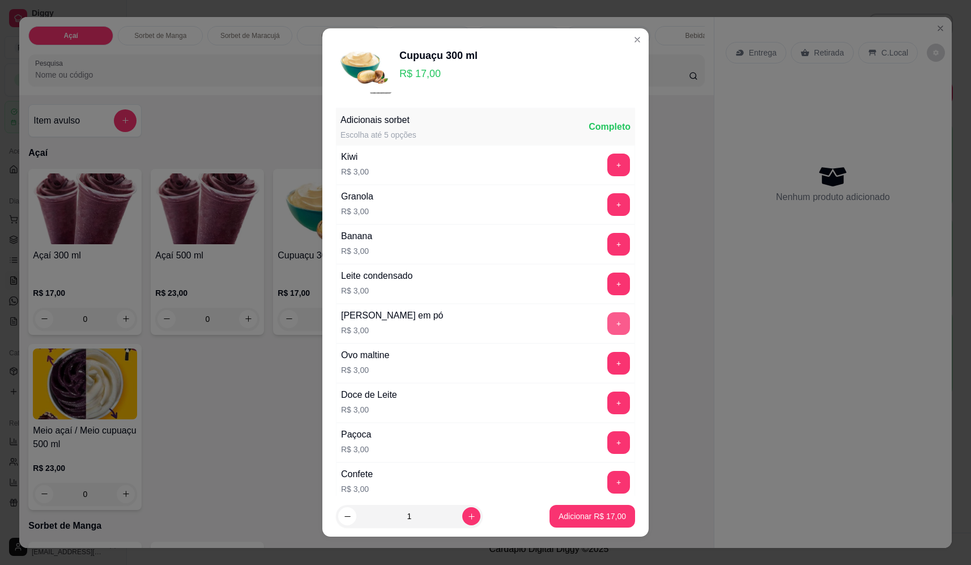
click at [607, 325] on button "+" at bounding box center [618, 323] width 23 height 23
click at [608, 324] on button "+" at bounding box center [619, 323] width 22 height 22
click at [557, 322] on button "-" at bounding box center [568, 323] width 23 height 23
click at [596, 505] on button "Adicionar R$ 20,00" at bounding box center [591, 516] width 83 height 22
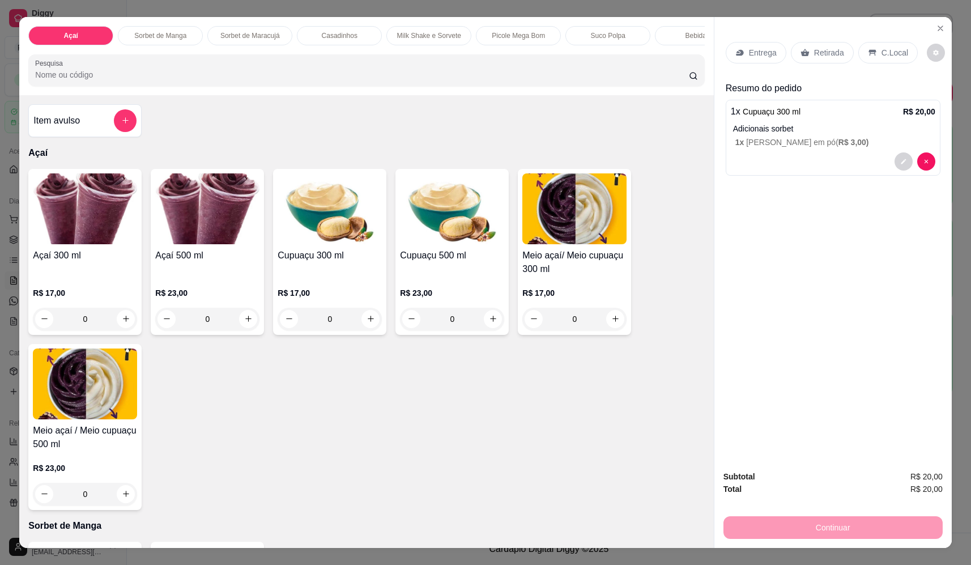
click at [761, 58] on p "Entrega" at bounding box center [763, 52] width 28 height 11
click at [826, 48] on p "Retirada" at bounding box center [829, 52] width 30 height 11
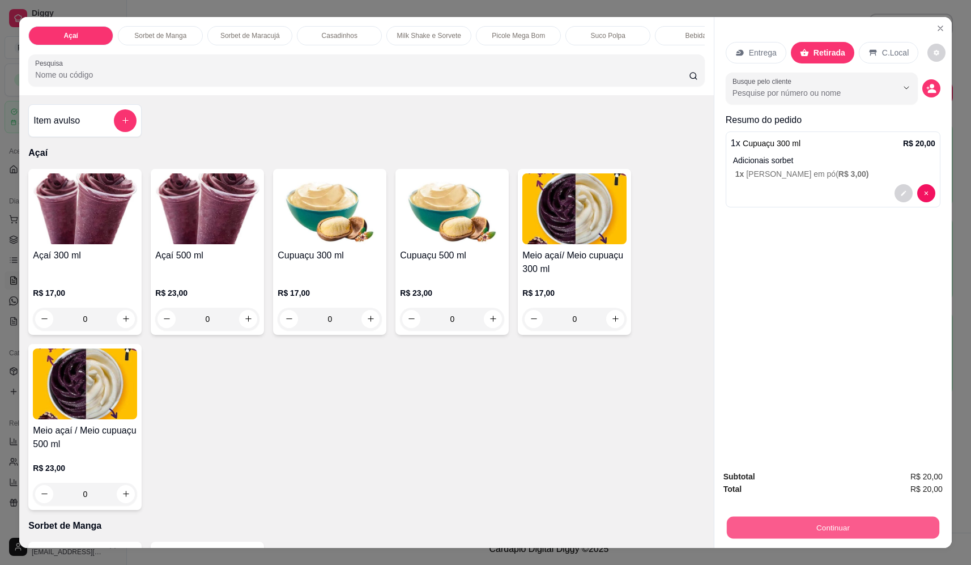
click at [847, 533] on button "Continuar" at bounding box center [833, 527] width 212 height 22
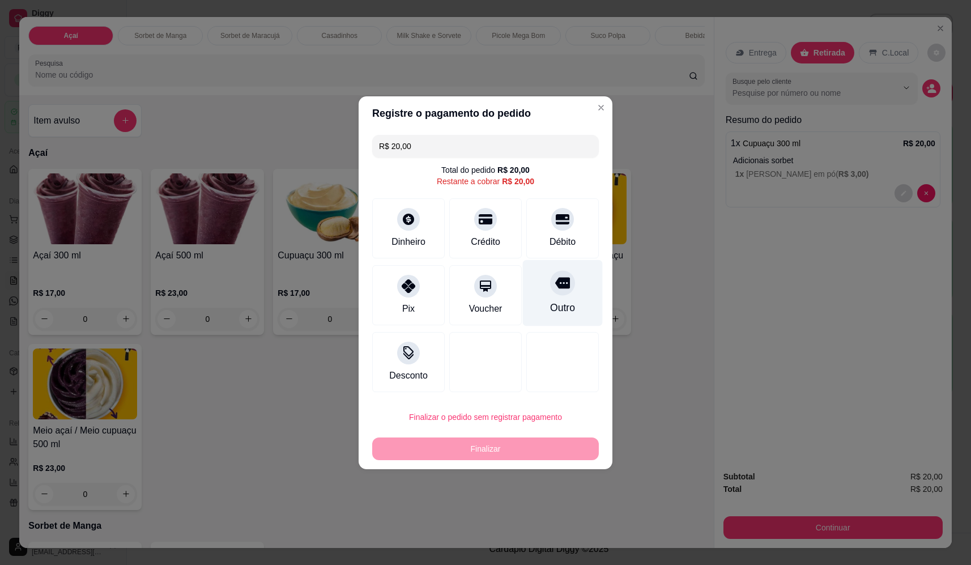
click at [555, 290] on icon at bounding box center [562, 282] width 15 height 15
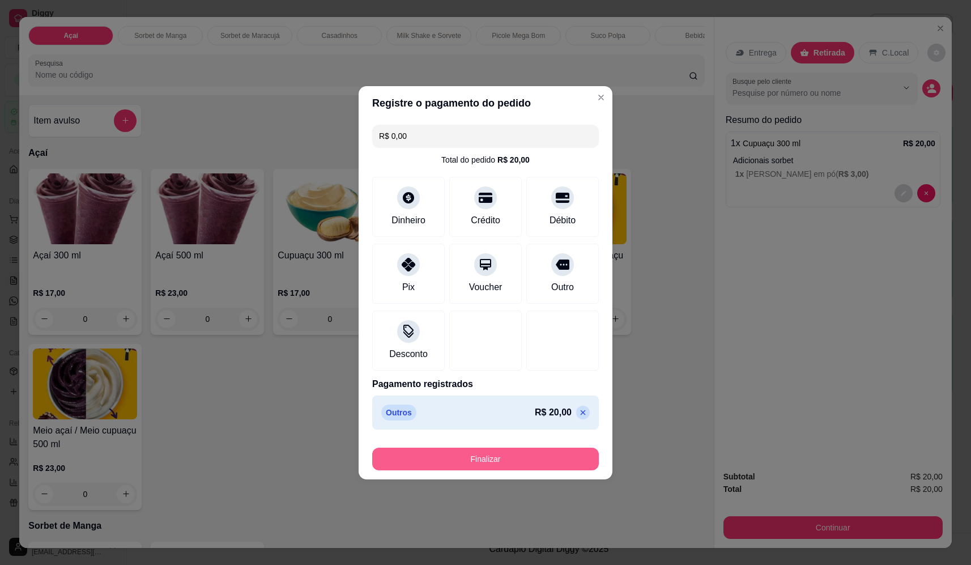
click at [494, 462] on button "Finalizar" at bounding box center [485, 458] width 227 height 23
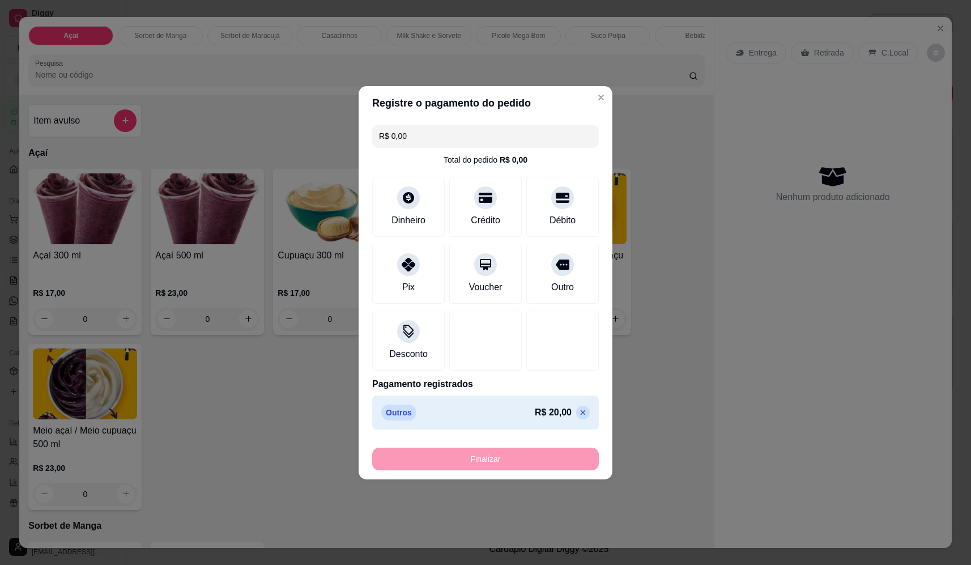
type input "-R$ 20,00"
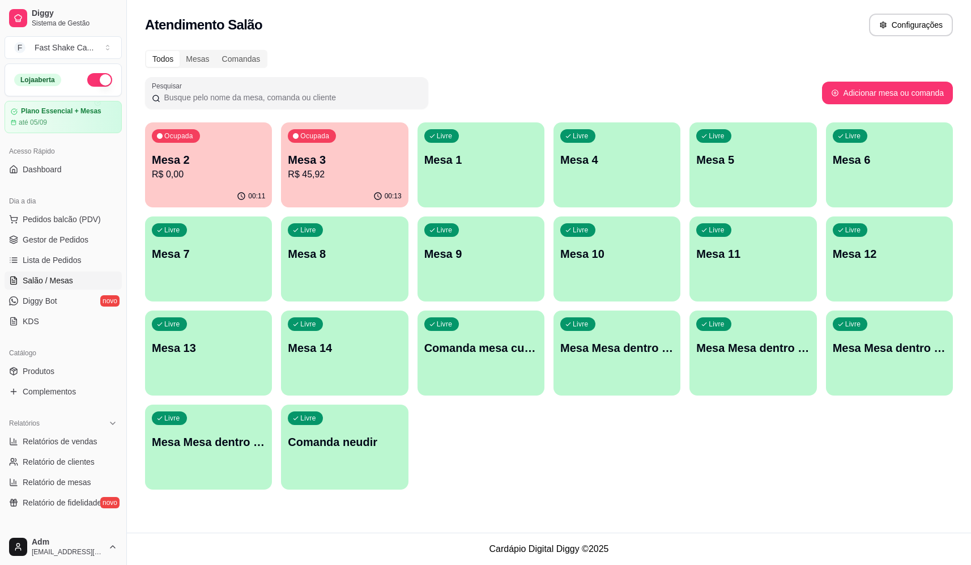
click at [371, 147] on div "Ocupada Mesa 3 R$ 45,92" at bounding box center [344, 153] width 127 height 63
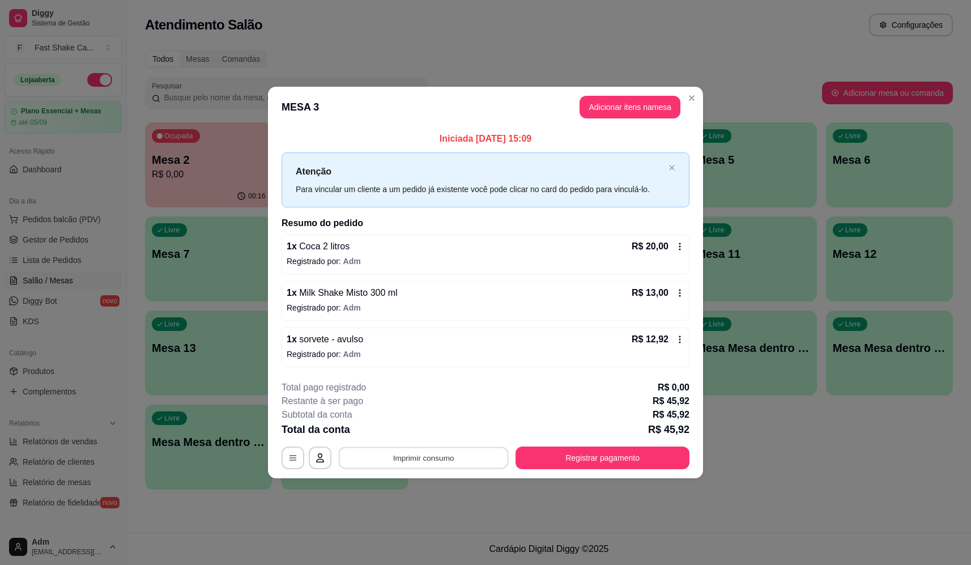
click at [456, 450] on button "Imprimir consumo" at bounding box center [424, 458] width 170 height 22
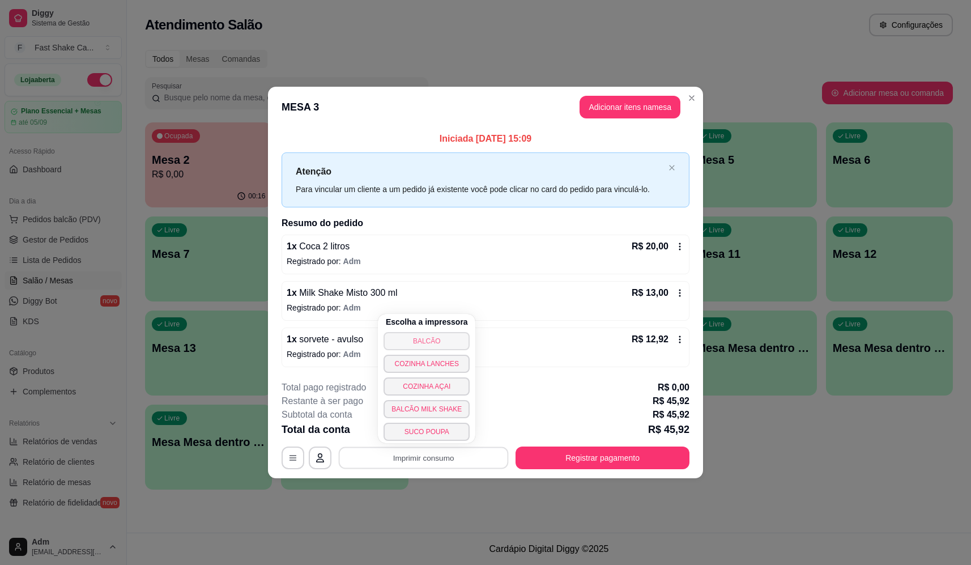
click at [442, 338] on button "BALCÃO" at bounding box center [426, 341] width 86 height 18
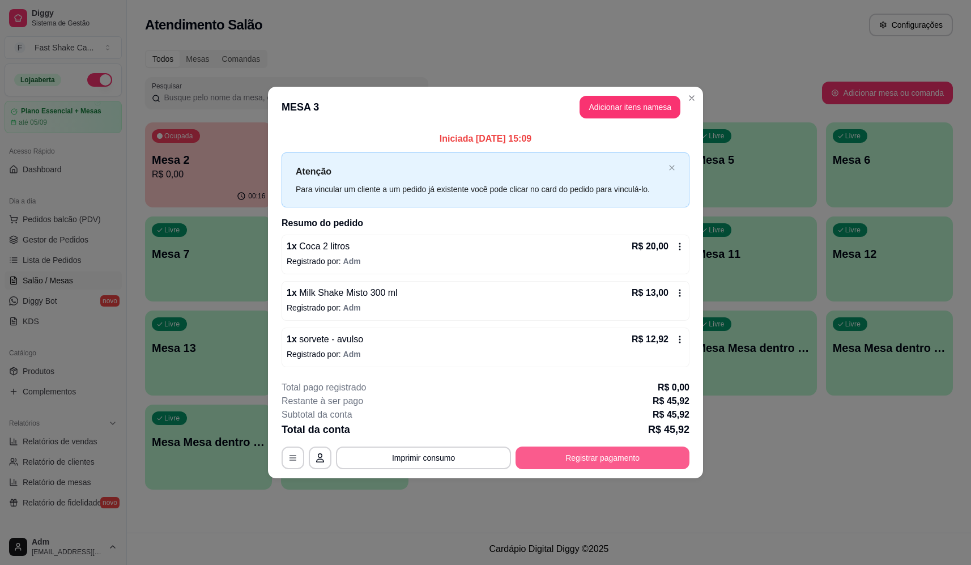
click at [611, 459] on button "Registrar pagamento" at bounding box center [602, 457] width 174 height 23
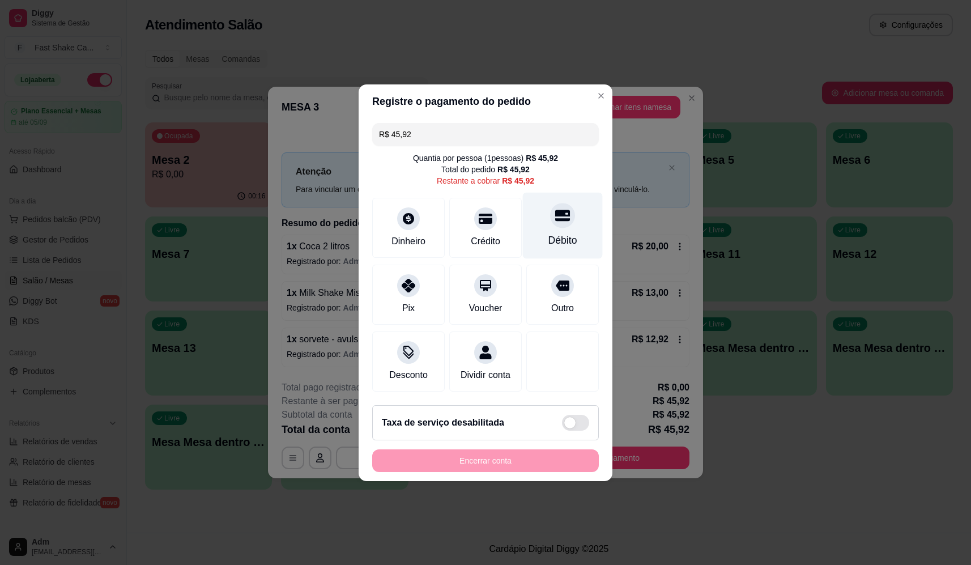
click at [566, 216] on div "Débito" at bounding box center [563, 225] width 80 height 66
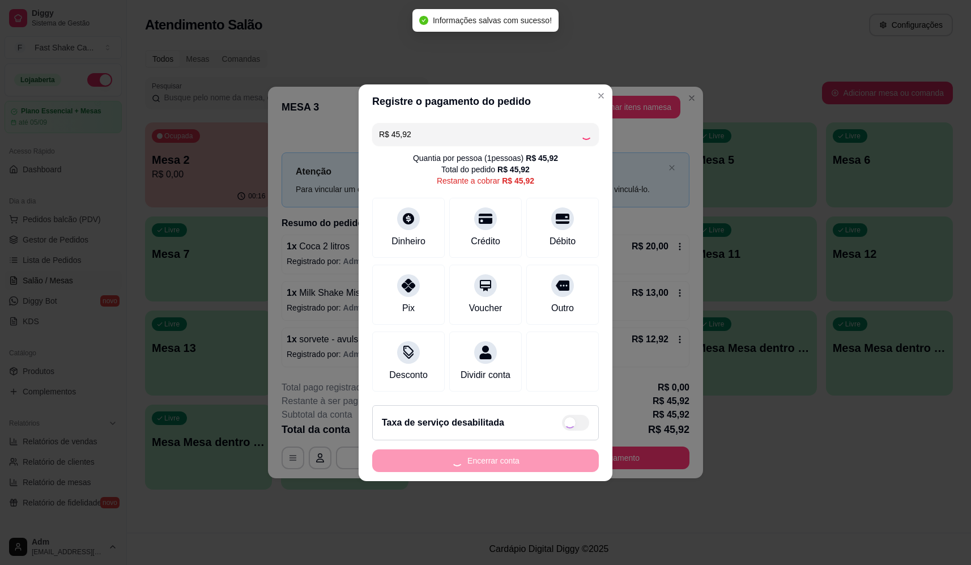
type input "R$ 0,00"
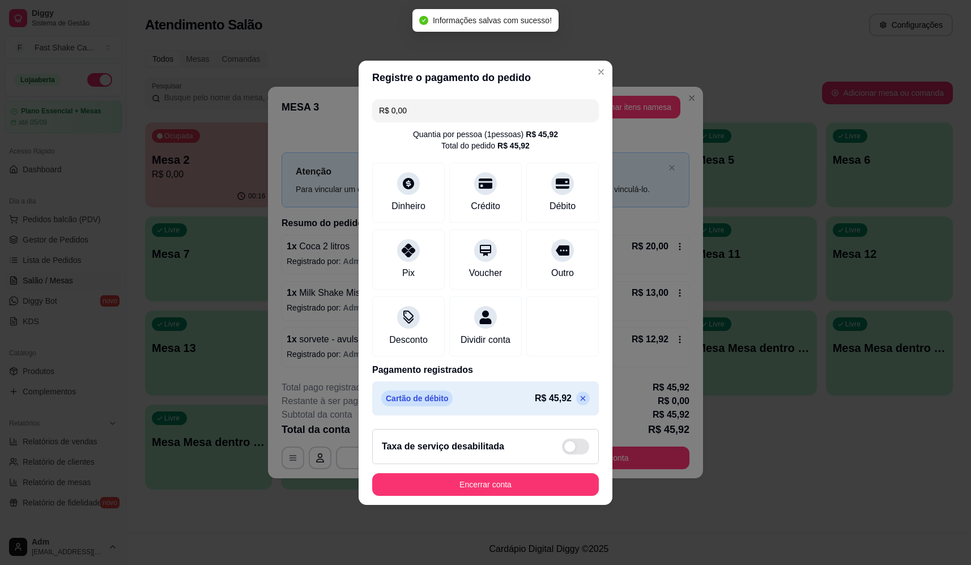
click at [511, 476] on footer "Taxa de serviço desabilitada Encerrar conta" at bounding box center [485, 462] width 254 height 85
click at [509, 505] on footer "Taxa de serviço desabilitada Encerrar conta" at bounding box center [485, 462] width 254 height 85
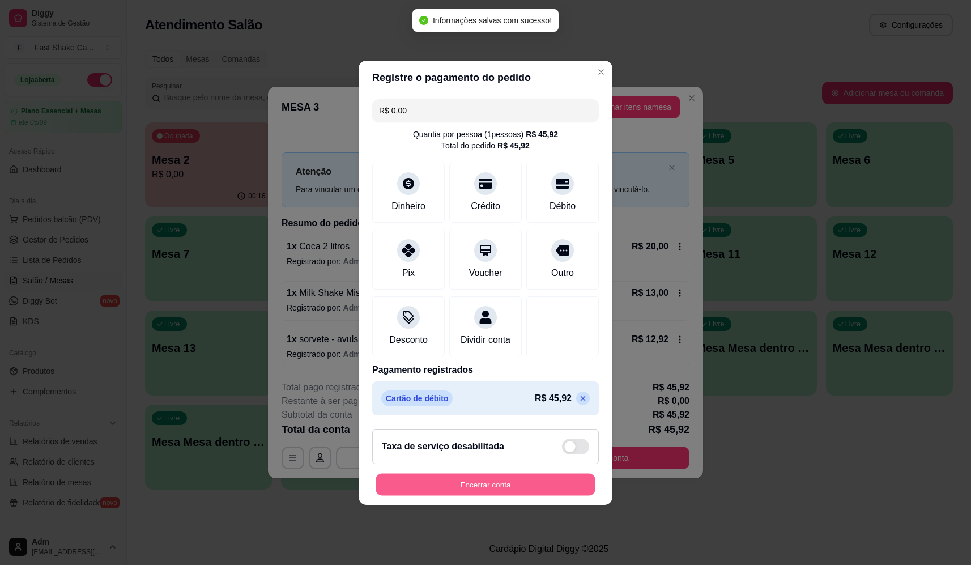
click at [511, 495] on button "Encerrar conta" at bounding box center [485, 484] width 220 height 22
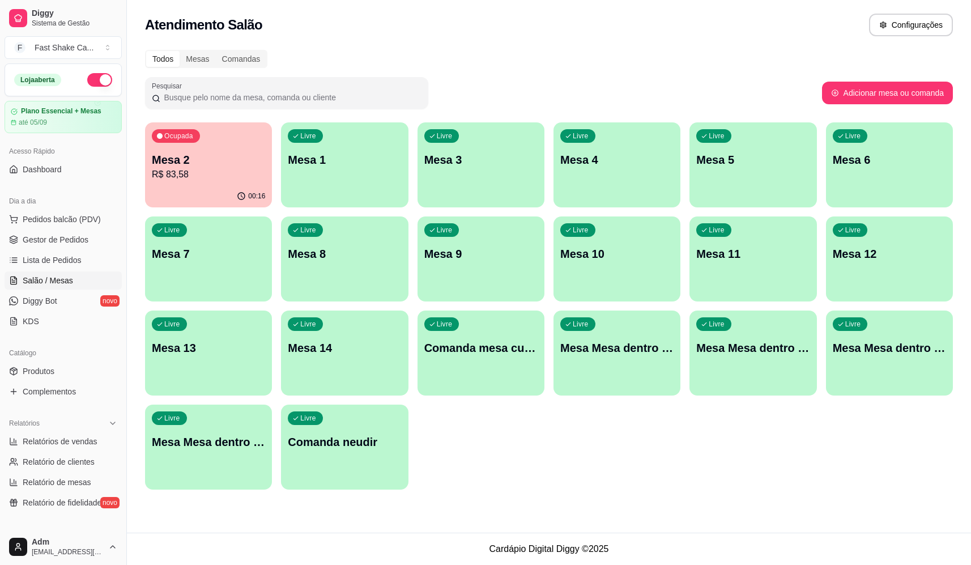
click at [222, 172] on p "R$ 83,58" at bounding box center [208, 175] width 113 height 14
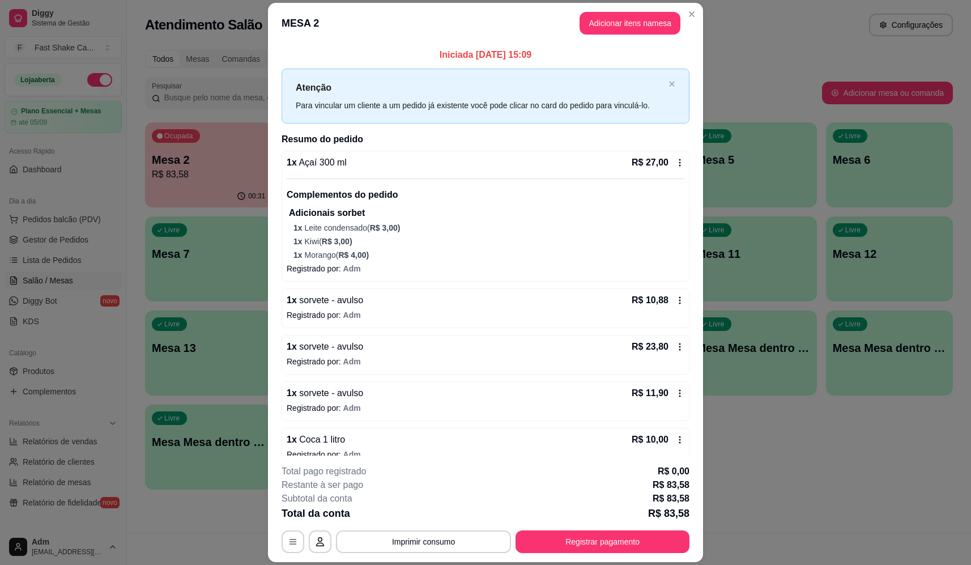
click at [421, 535] on button "Imprimir consumo" at bounding box center [423, 541] width 175 height 23
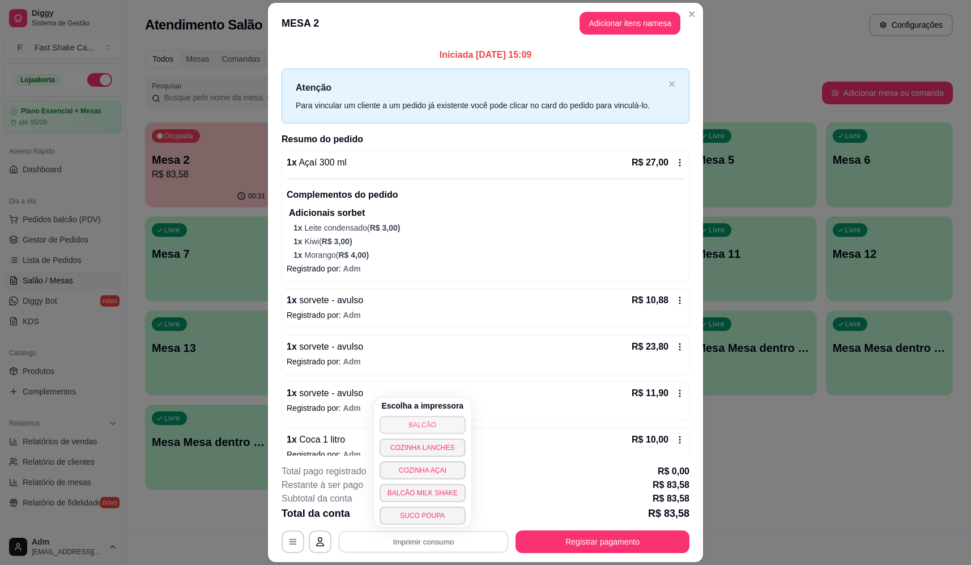
click at [422, 422] on button "BALCÃO" at bounding box center [422, 425] width 86 height 18
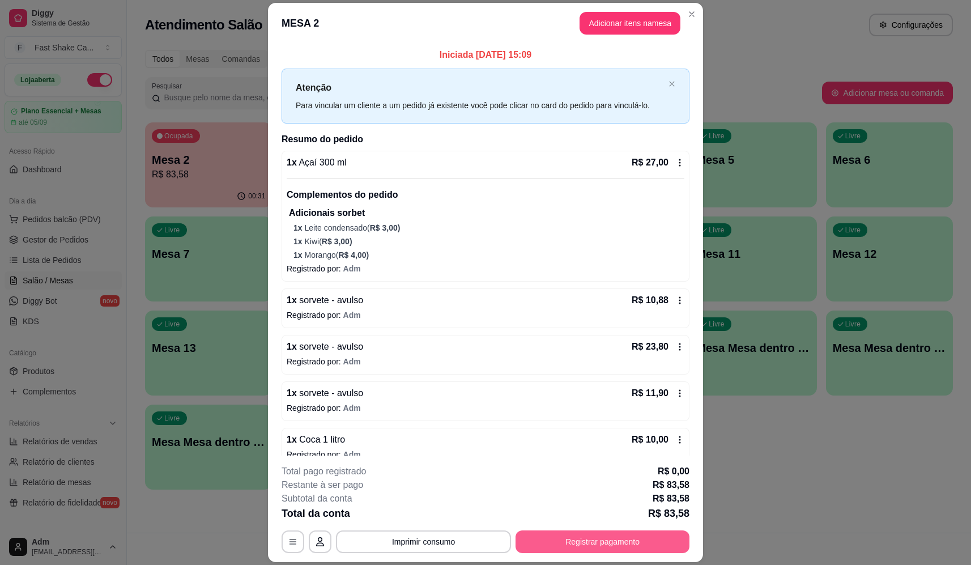
click at [576, 544] on button "Registrar pagamento" at bounding box center [602, 541] width 174 height 23
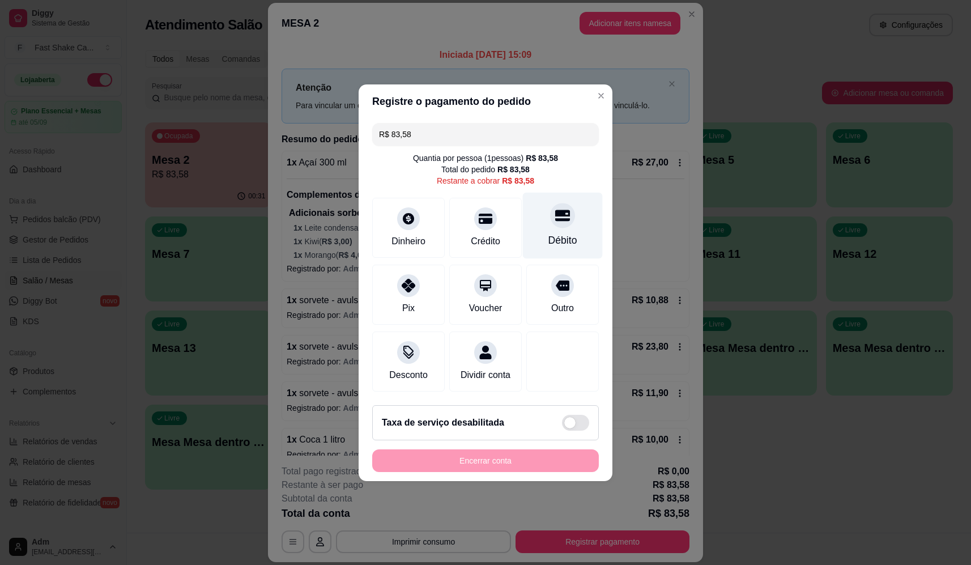
click at [565, 211] on div at bounding box center [562, 215] width 25 height 25
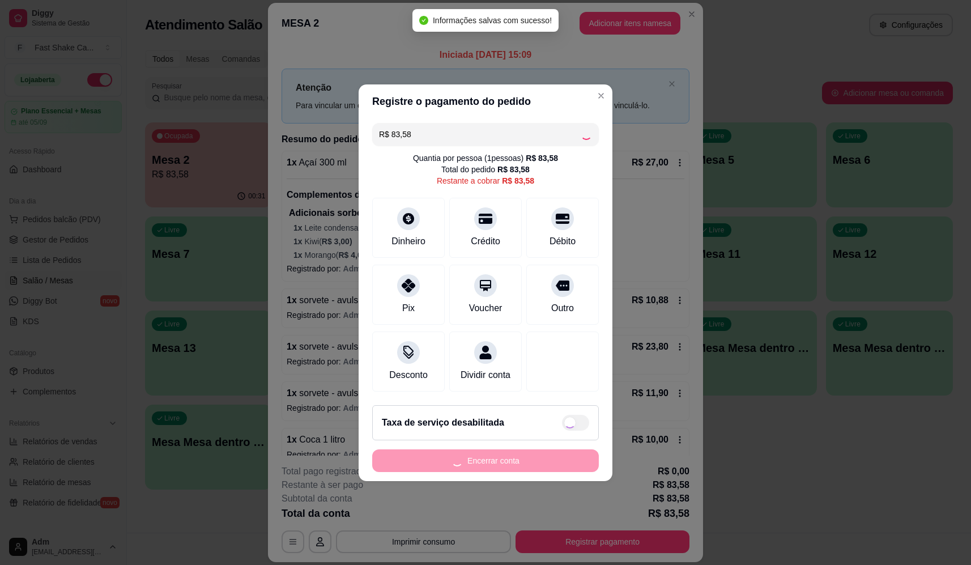
type input "R$ 0,00"
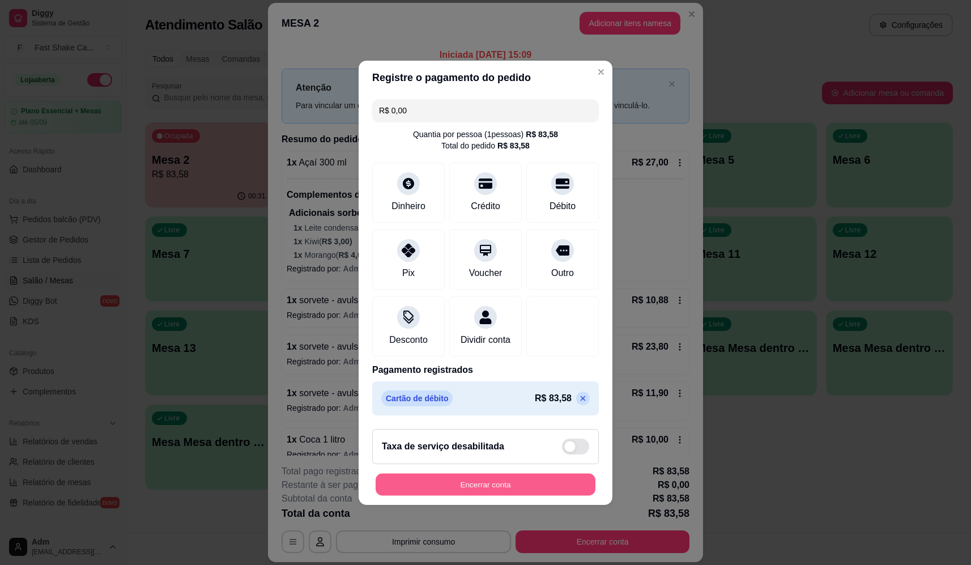
click at [530, 495] on button "Encerrar conta" at bounding box center [485, 484] width 220 height 22
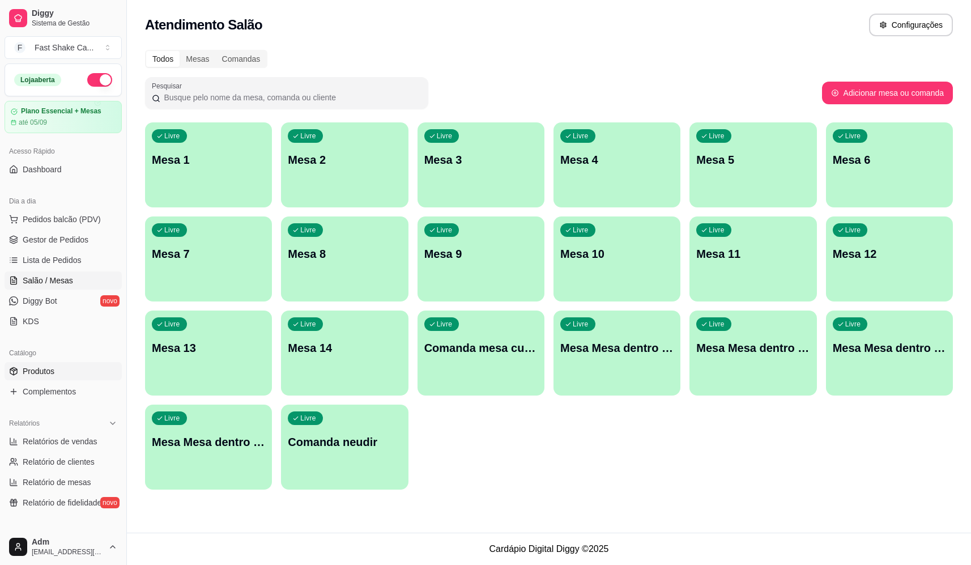
click at [53, 371] on span "Produtos" at bounding box center [39, 370] width 32 height 11
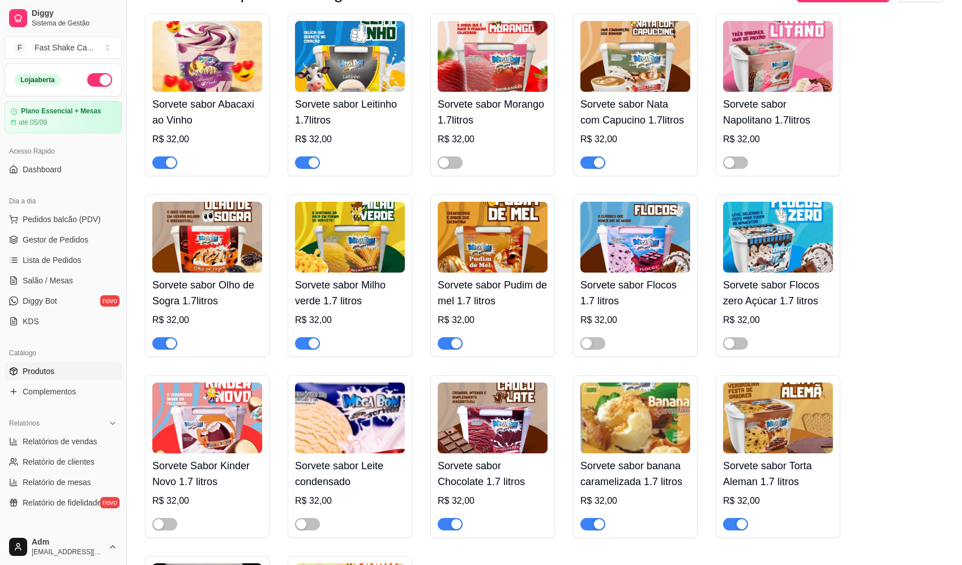
scroll to position [2605, 0]
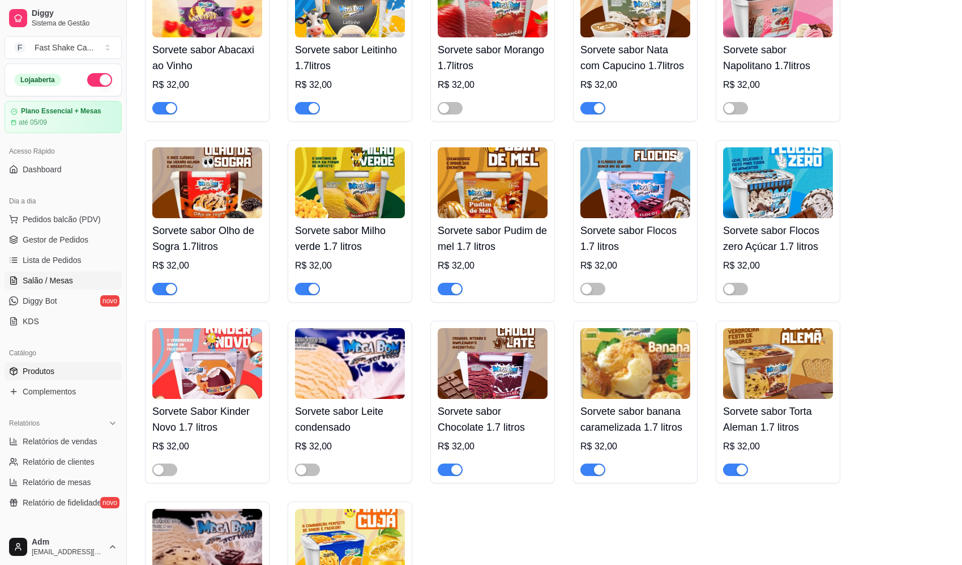
click at [61, 281] on span "Salão / Mesas" at bounding box center [48, 280] width 50 height 11
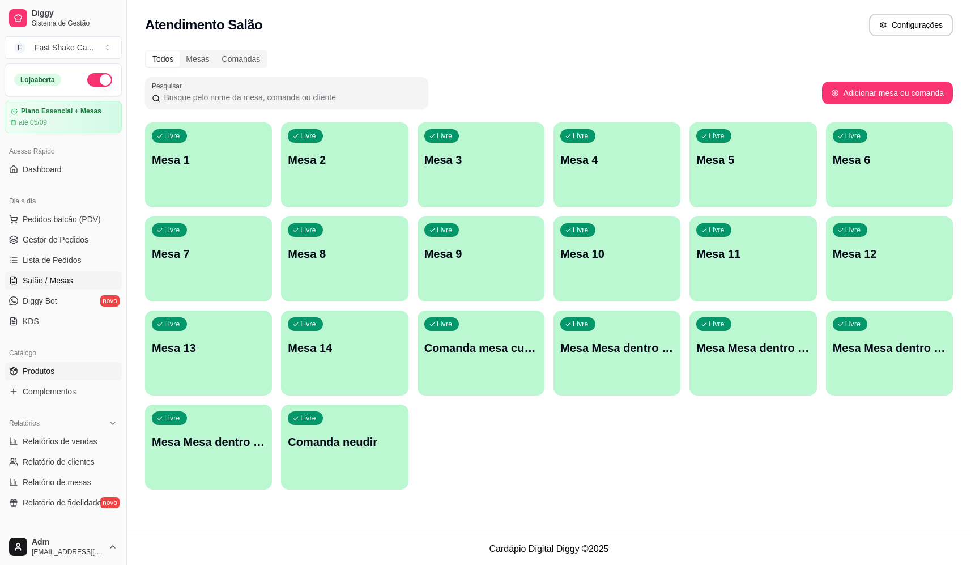
click at [55, 369] on link "Produtos" at bounding box center [63, 371] width 117 height 18
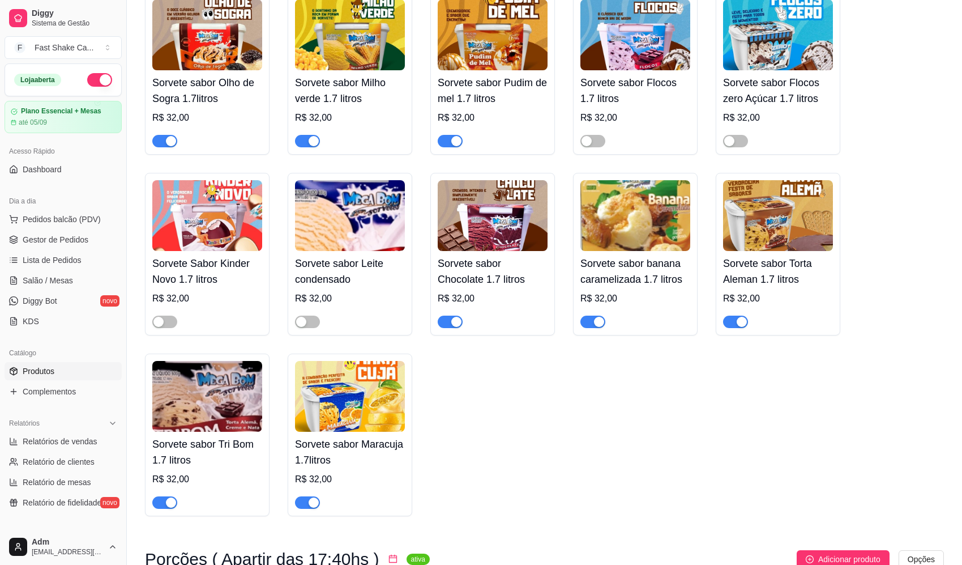
scroll to position [2775, 0]
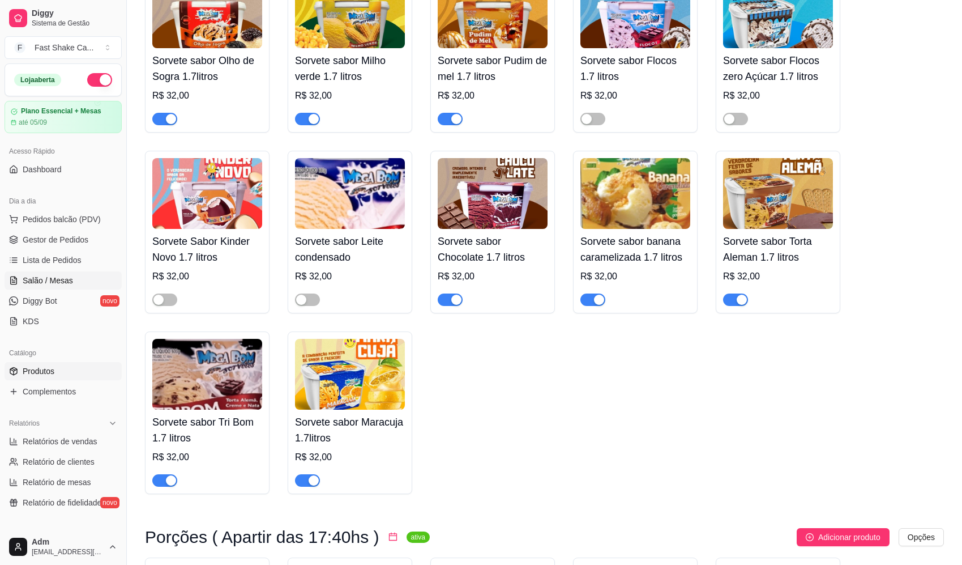
click at [63, 278] on span "Salão / Mesas" at bounding box center [48, 280] width 50 height 11
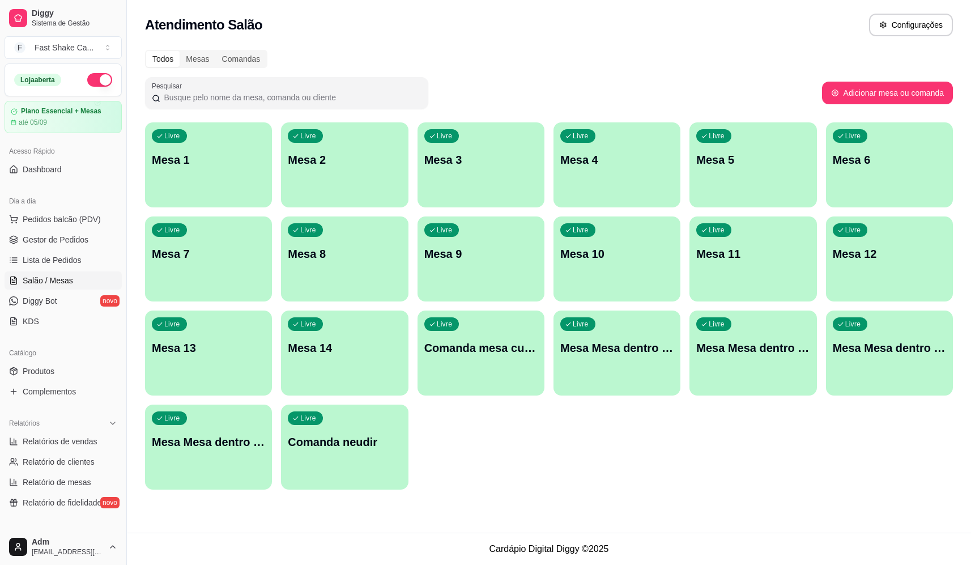
click at [874, 367] on div "Livre Mesa Mesa dentro verde" at bounding box center [889, 345] width 127 height 71
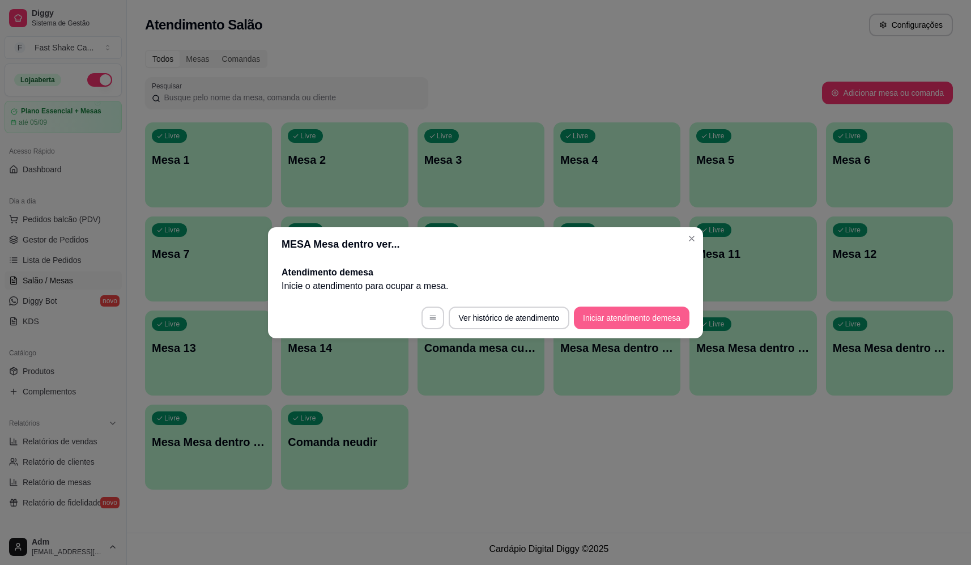
click at [637, 324] on button "Iniciar atendimento de mesa" at bounding box center [632, 317] width 116 height 23
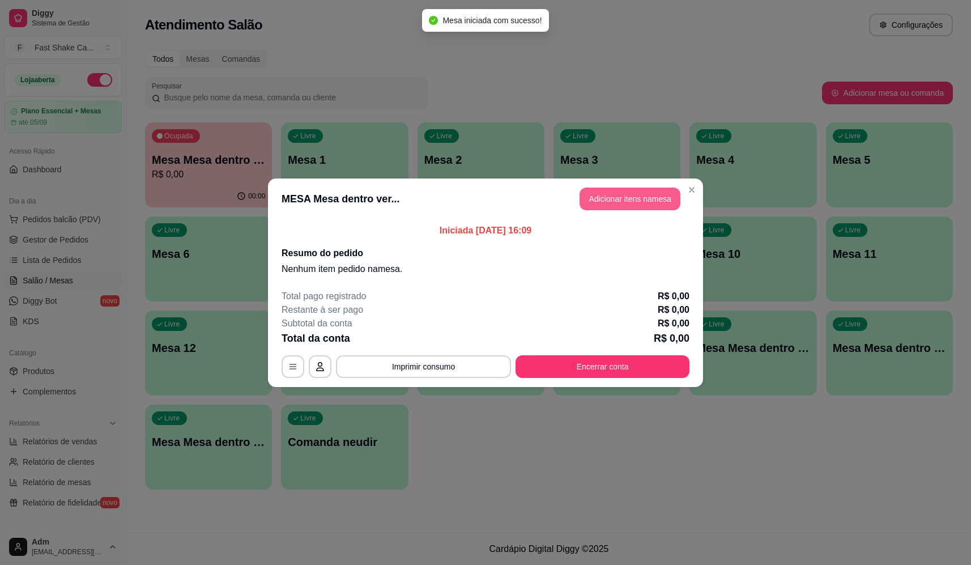
click at [618, 198] on button "Adicionar itens na mesa" at bounding box center [629, 198] width 101 height 23
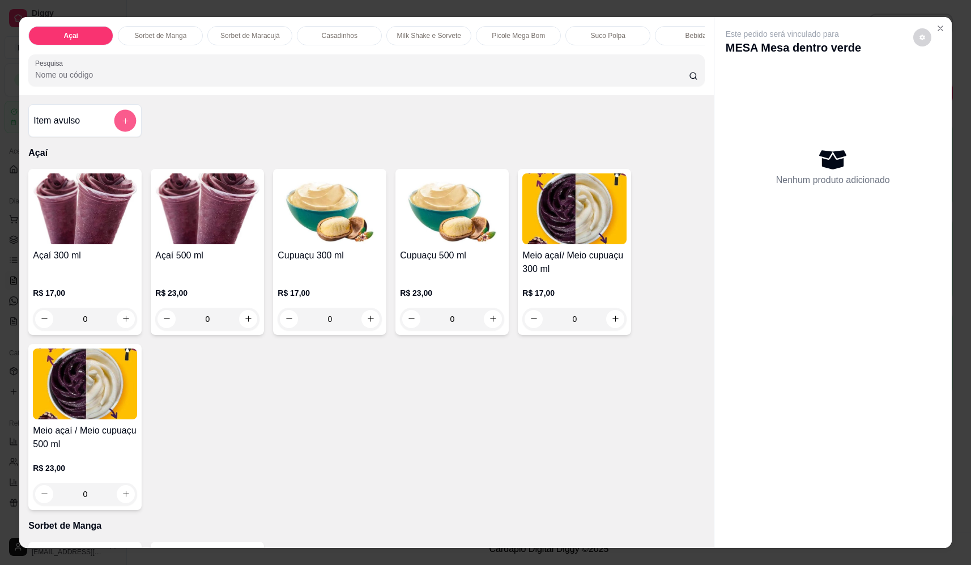
click at [121, 125] on icon "add-separate-item" at bounding box center [125, 121] width 8 height 8
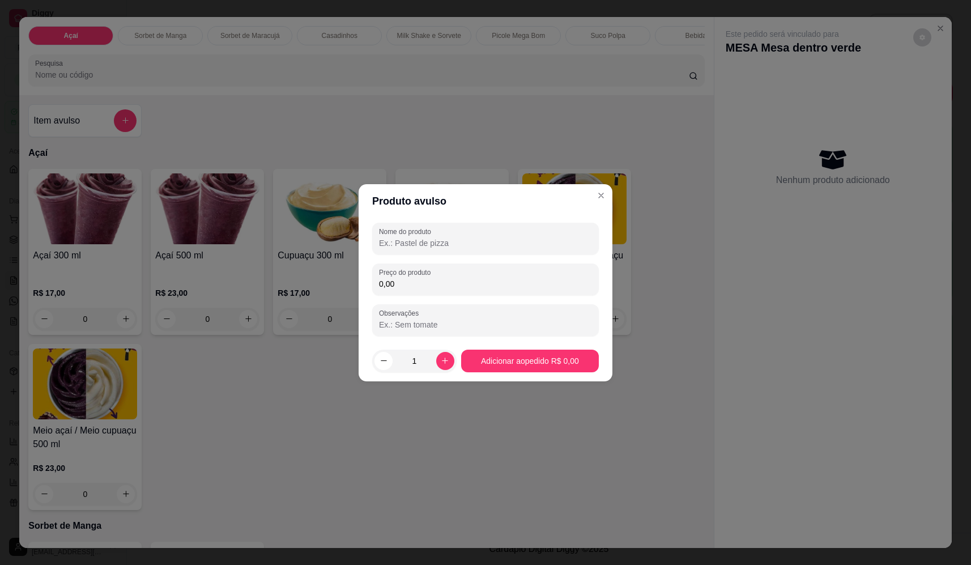
click at [448, 245] on input "Nome do produto" at bounding box center [485, 242] width 213 height 11
type input "sorvete"
click at [445, 278] on input "0,00" at bounding box center [485, 283] width 213 height 11
type input "15,98"
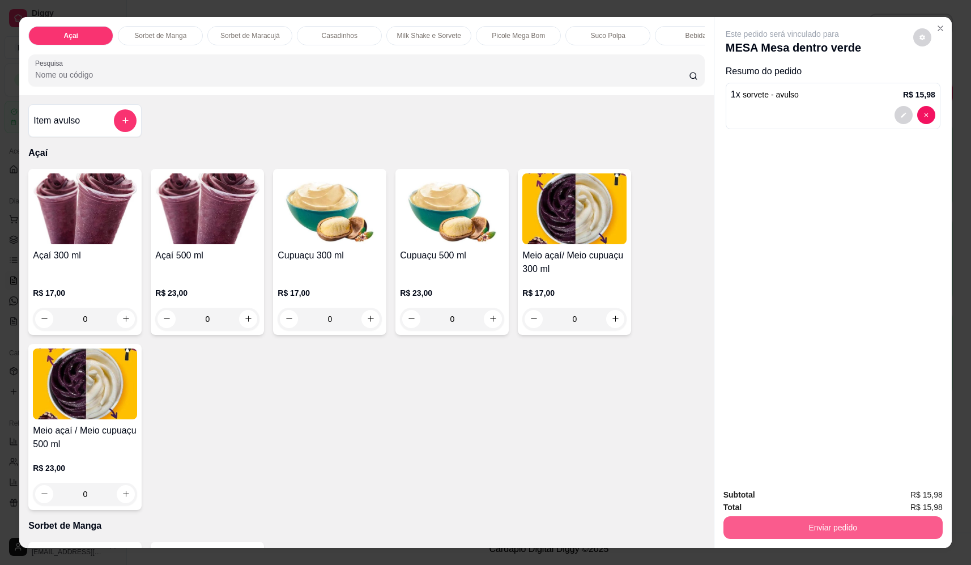
click at [826, 531] on button "Enviar pedido" at bounding box center [832, 527] width 219 height 23
click at [788, 494] on button "Não registrar e enviar pedido" at bounding box center [795, 499] width 114 height 21
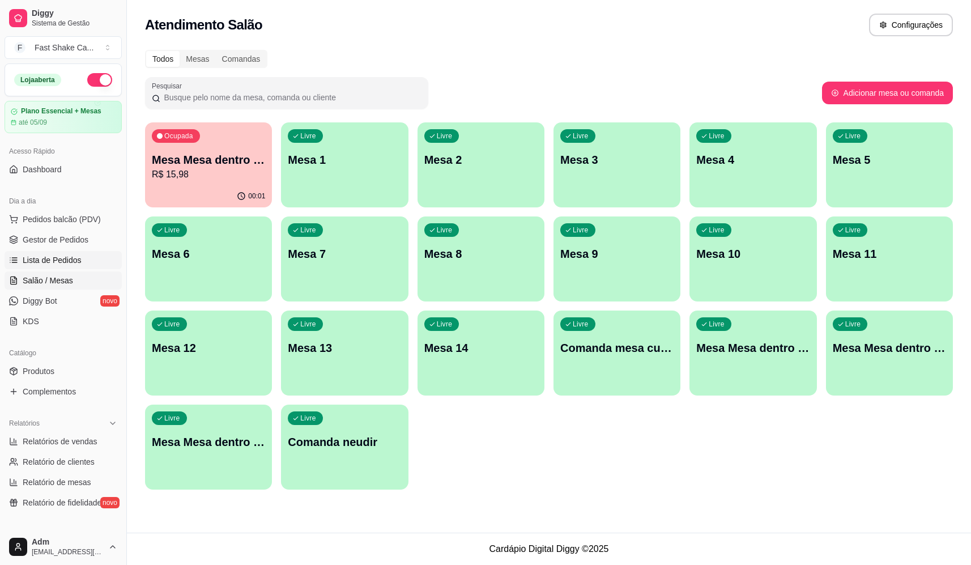
click at [76, 261] on span "Lista de Pedidos" at bounding box center [52, 259] width 59 height 11
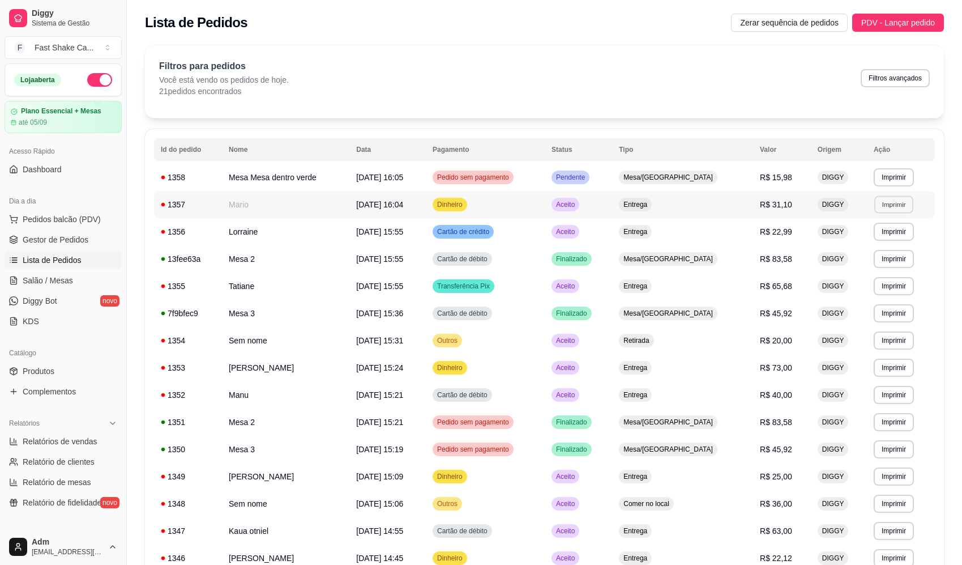
click at [895, 206] on button "Imprimir" at bounding box center [893, 204] width 39 height 18
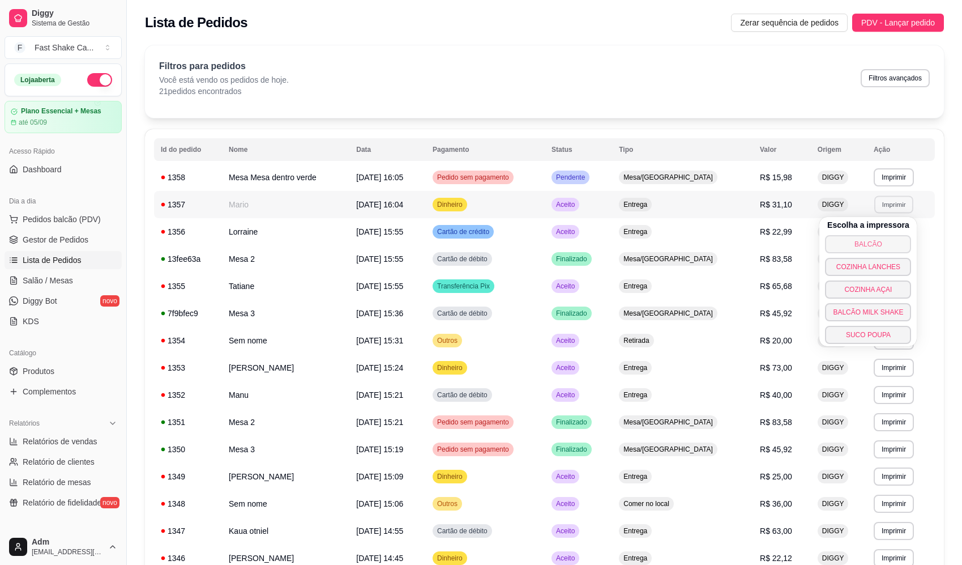
click at [870, 241] on button "BALCÃO" at bounding box center [868, 244] width 86 height 18
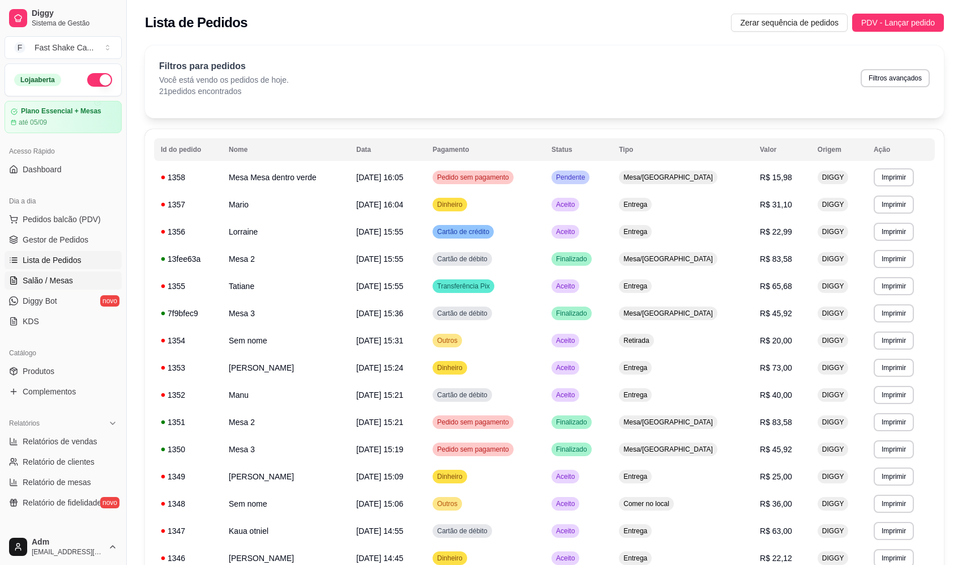
click at [42, 285] on span "Salão / Mesas" at bounding box center [48, 280] width 50 height 11
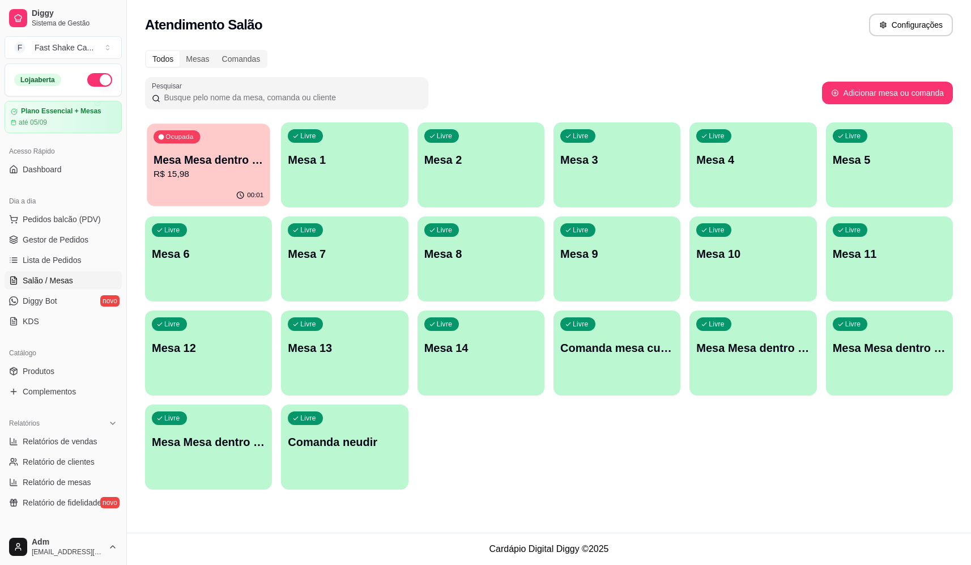
click at [251, 151] on div "Ocupada Mesa Mesa dentro verde R$ 15,98" at bounding box center [208, 153] width 123 height 61
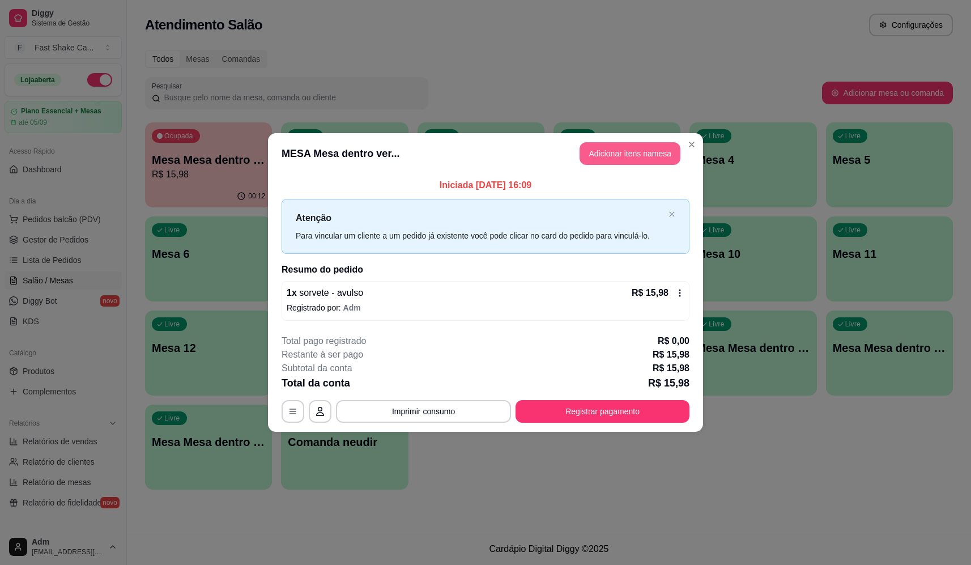
click at [635, 151] on button "Adicionar itens na mesa" at bounding box center [629, 153] width 101 height 23
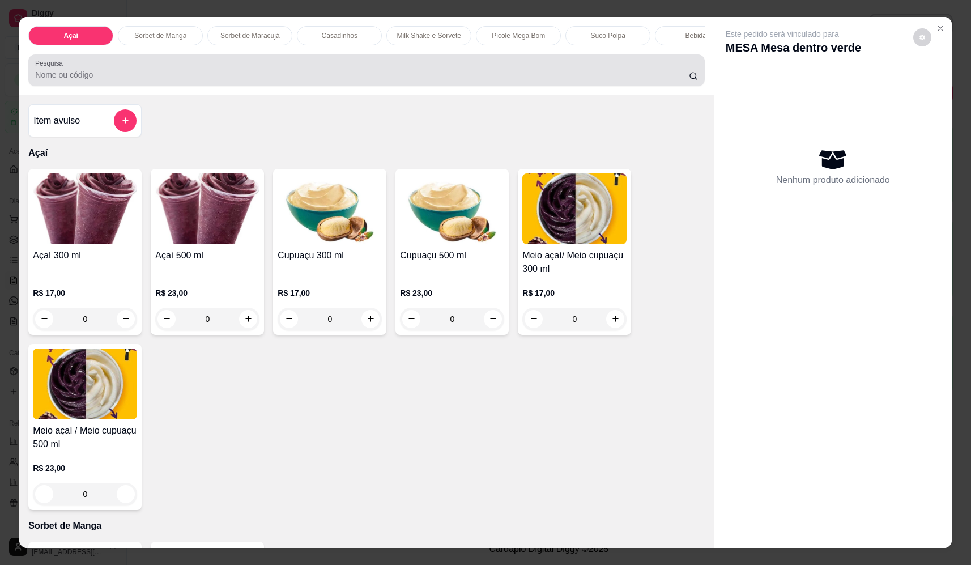
click at [305, 82] on div at bounding box center [366, 70] width 662 height 23
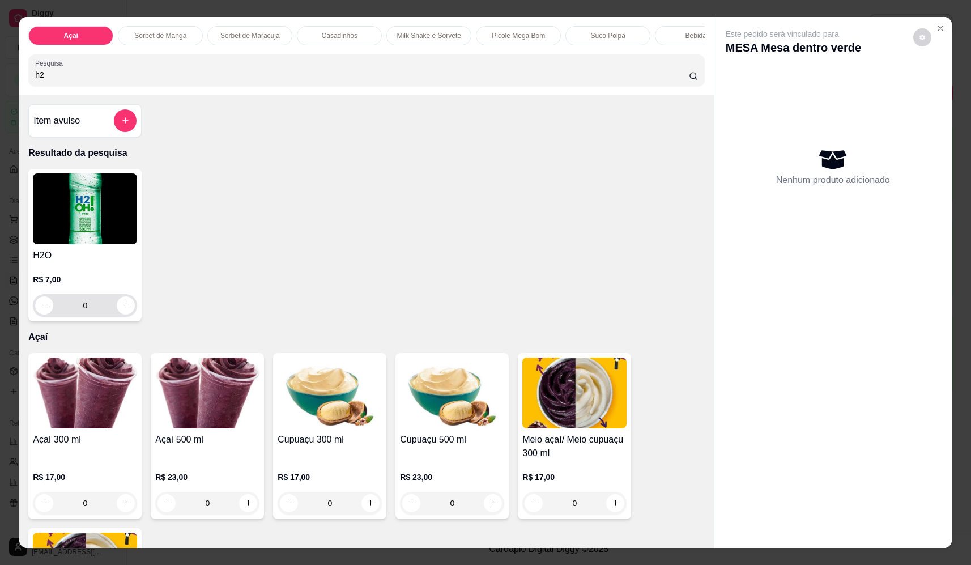
type input "h2"
click at [122, 310] on icon "increase-product-quantity" at bounding box center [126, 305] width 8 height 8
type input "1"
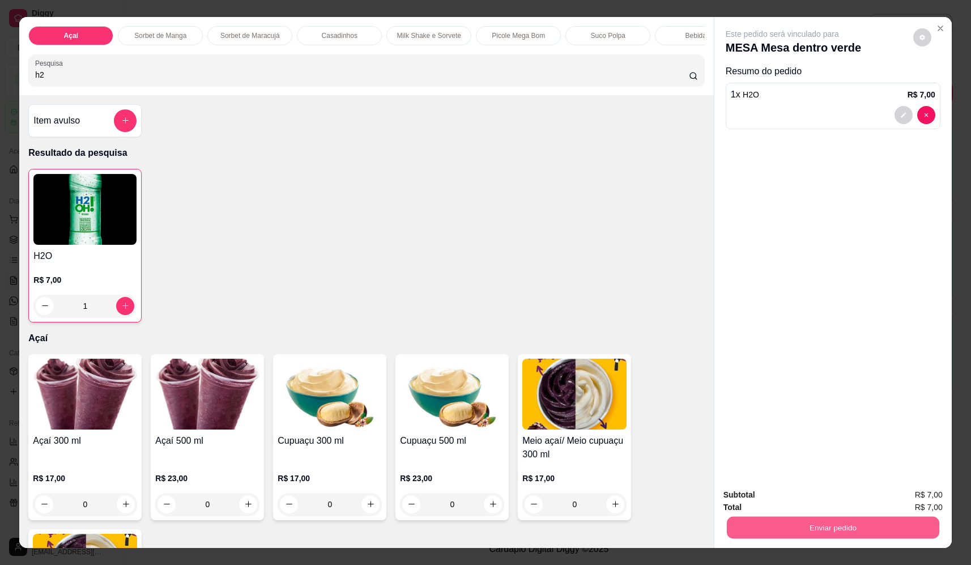
click at [801, 533] on button "Enviar pedido" at bounding box center [833, 527] width 212 height 22
click at [783, 493] on button "Não registrar e enviar pedido" at bounding box center [795, 500] width 118 height 22
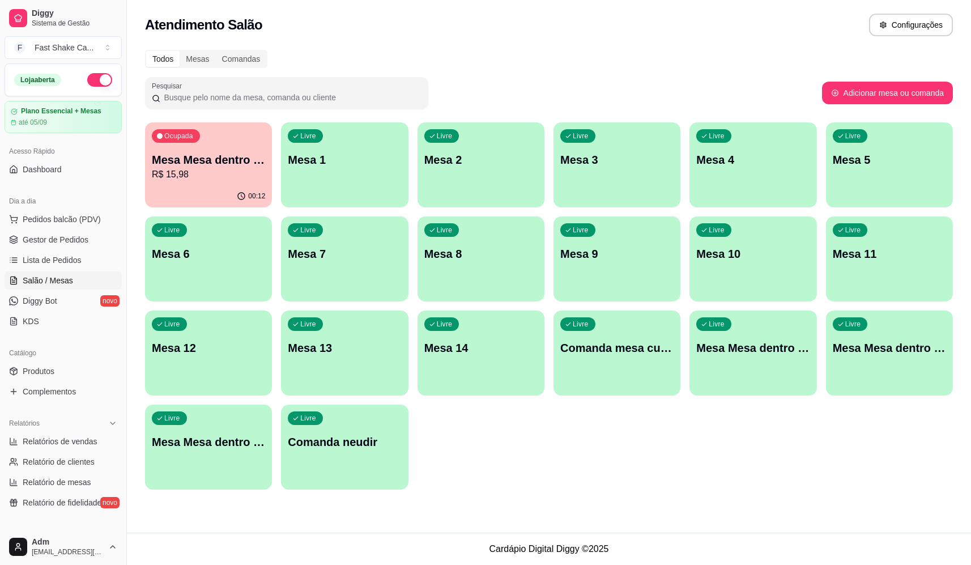
click at [188, 163] on p "Mesa Mesa dentro verde" at bounding box center [208, 160] width 113 height 16
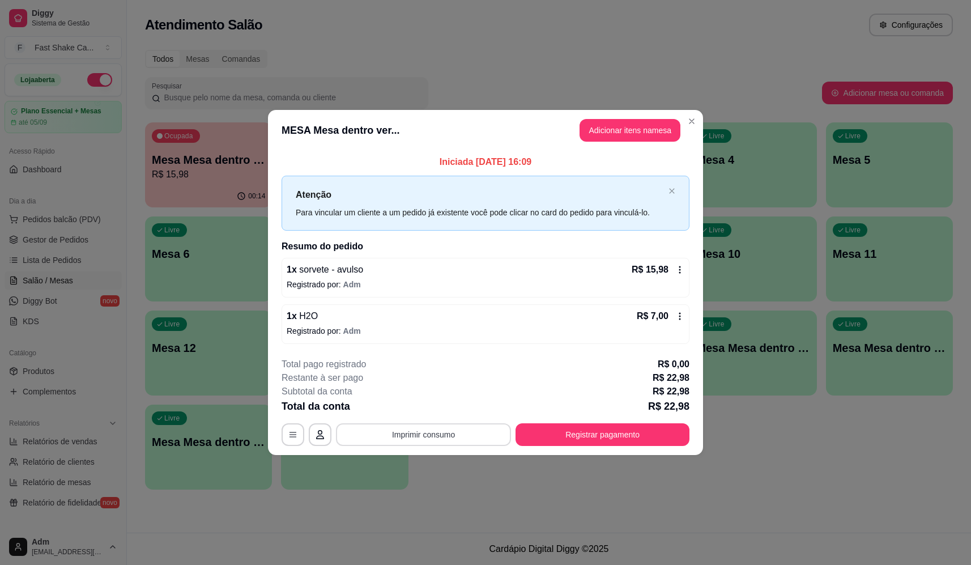
click at [472, 429] on button "Imprimir consumo" at bounding box center [423, 434] width 175 height 23
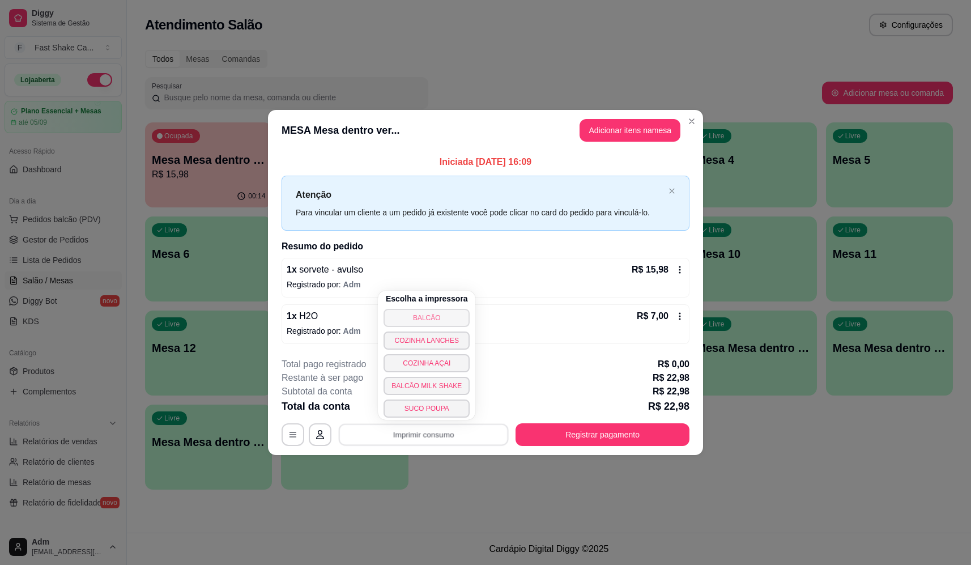
click at [437, 319] on button "BALCÃO" at bounding box center [426, 318] width 86 height 18
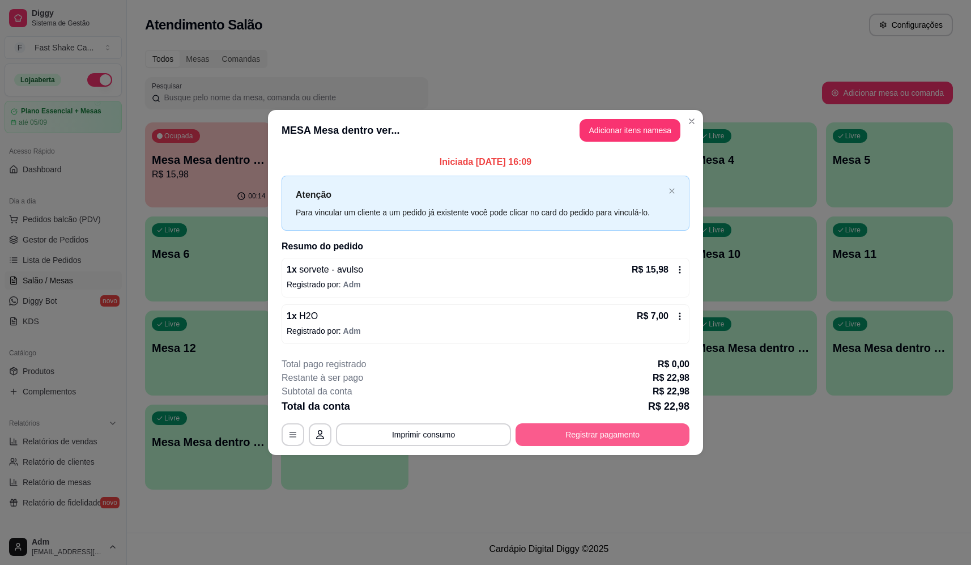
click at [626, 438] on button "Registrar pagamento" at bounding box center [602, 434] width 174 height 23
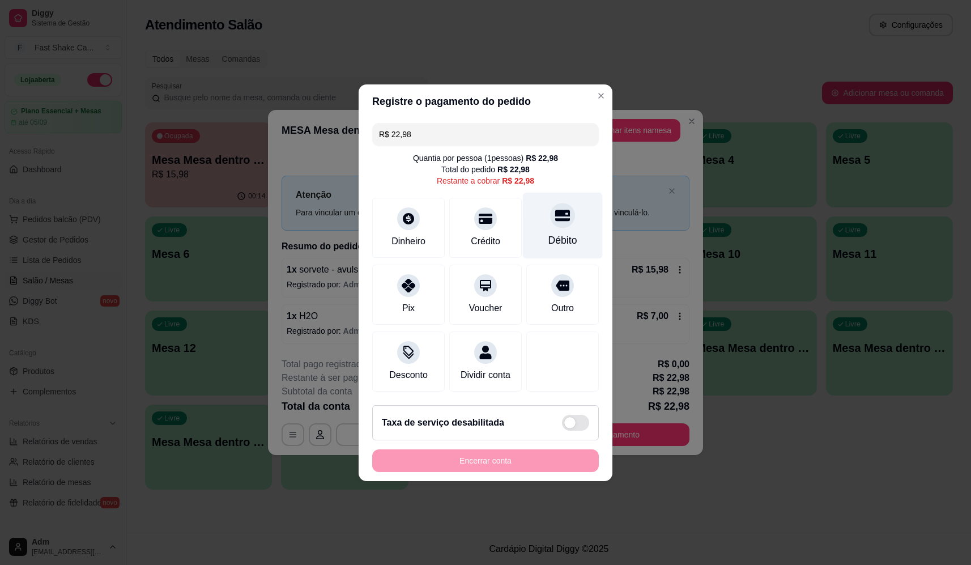
click at [562, 217] on div at bounding box center [562, 215] width 25 height 25
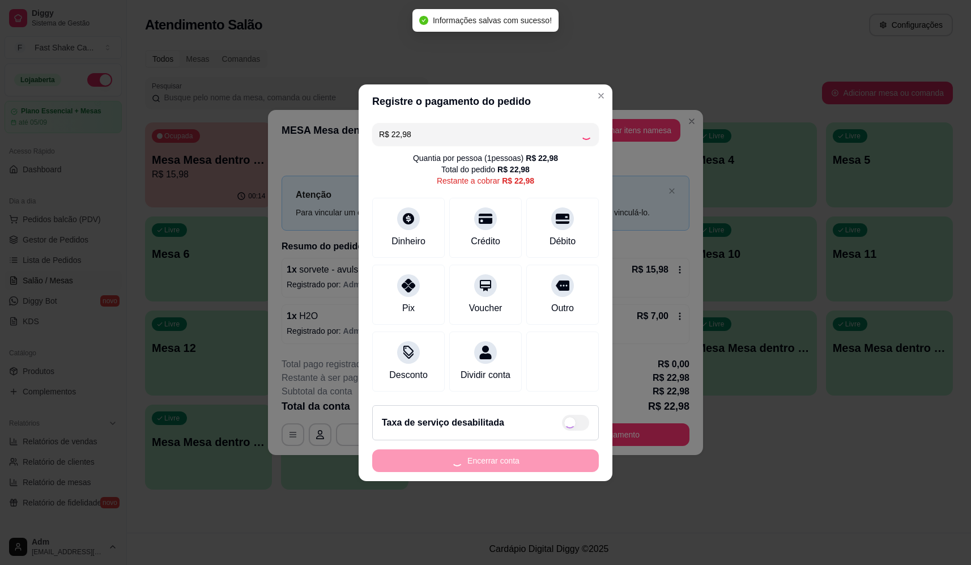
type input "R$ 0,00"
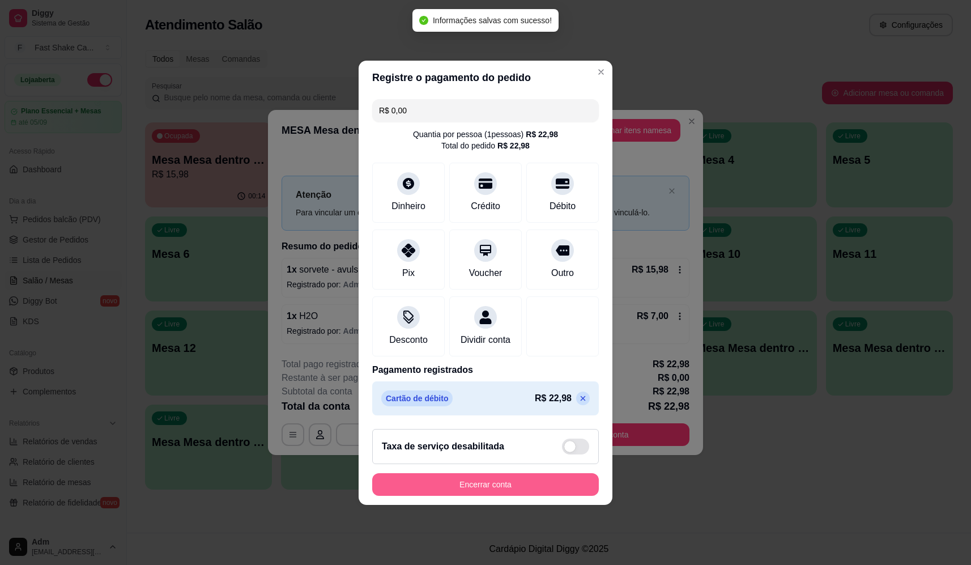
click at [529, 493] on button "Encerrar conta" at bounding box center [485, 484] width 227 height 23
